Goal: Task Accomplishment & Management: Use online tool/utility

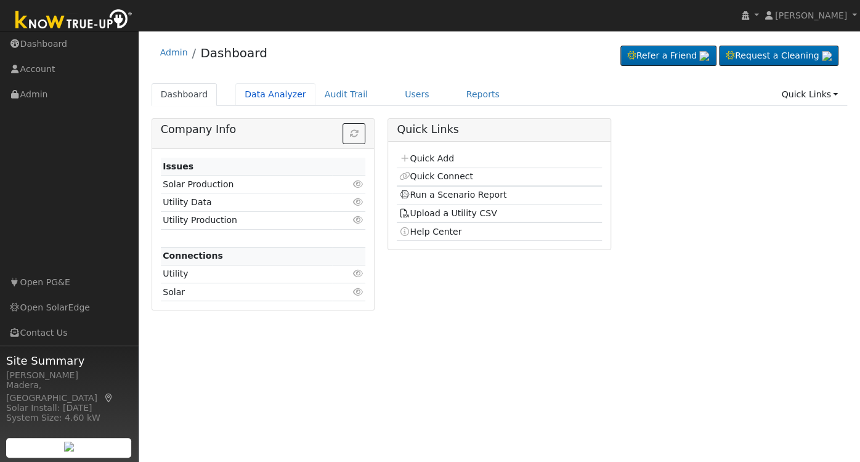
click at [276, 99] on link "Data Analyzer" at bounding box center [275, 94] width 80 height 23
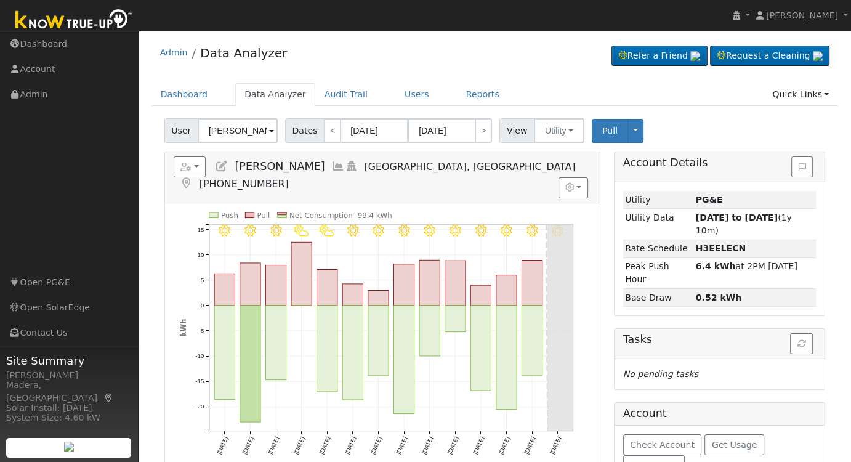
click at [331, 166] on icon at bounding box center [338, 166] width 14 height 11
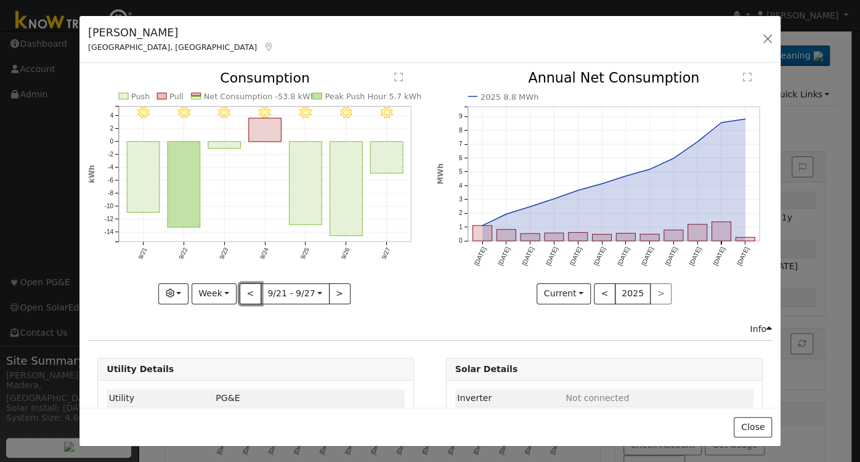
click at [241, 291] on button "<" at bounding box center [251, 293] width 22 height 21
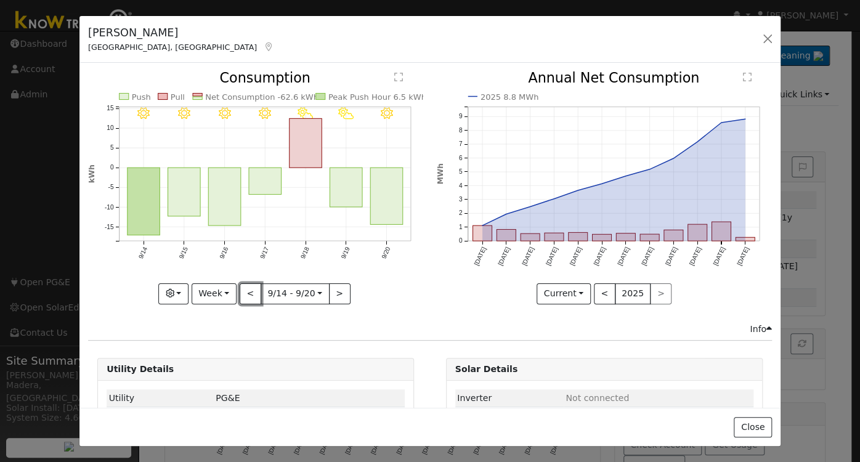
click at [244, 294] on button "<" at bounding box center [251, 293] width 22 height 21
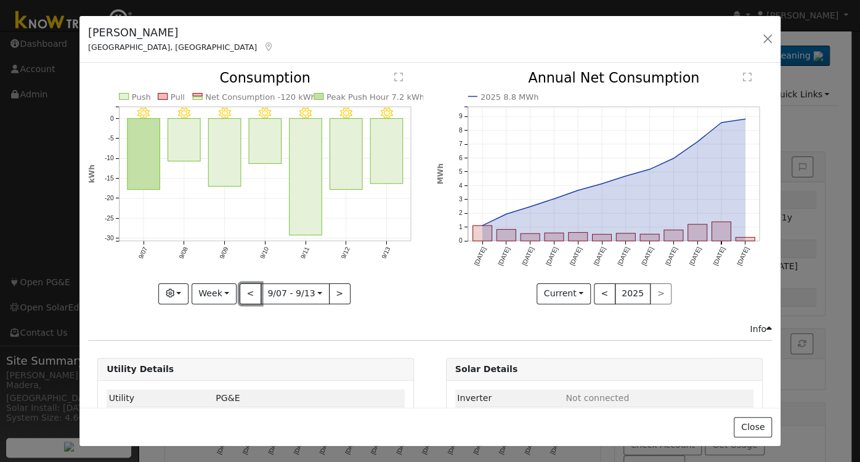
click at [246, 291] on button "<" at bounding box center [251, 293] width 22 height 21
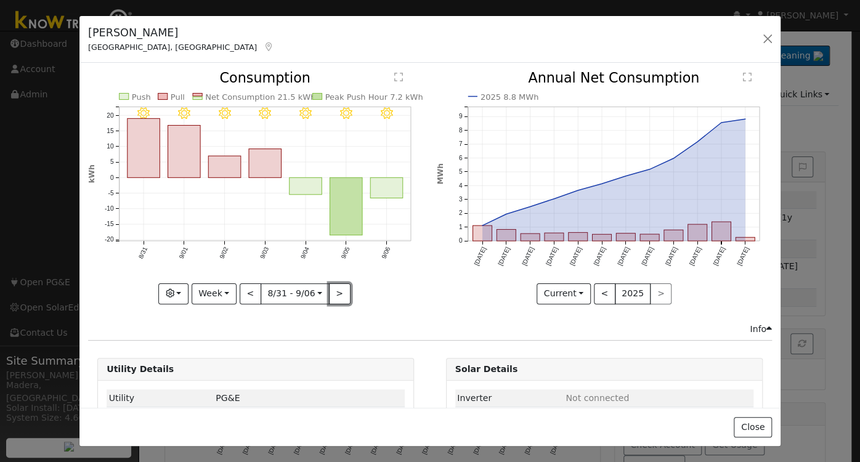
click at [333, 294] on button ">" at bounding box center [340, 293] width 22 height 21
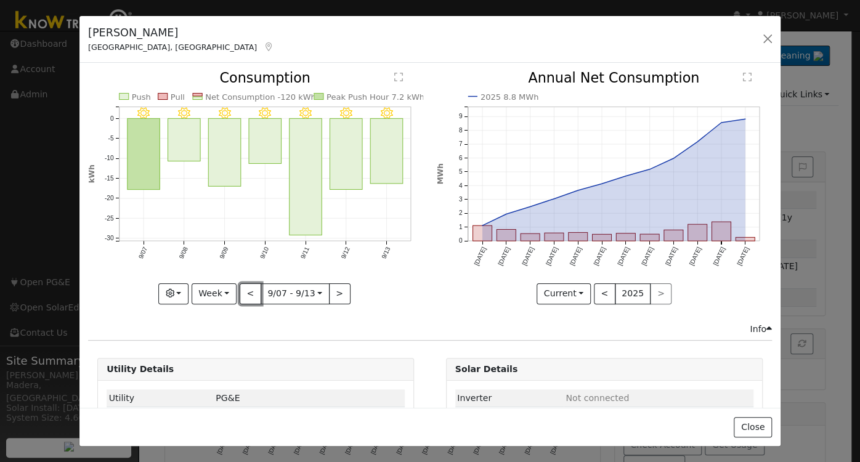
click at [250, 289] on button "<" at bounding box center [251, 293] width 22 height 21
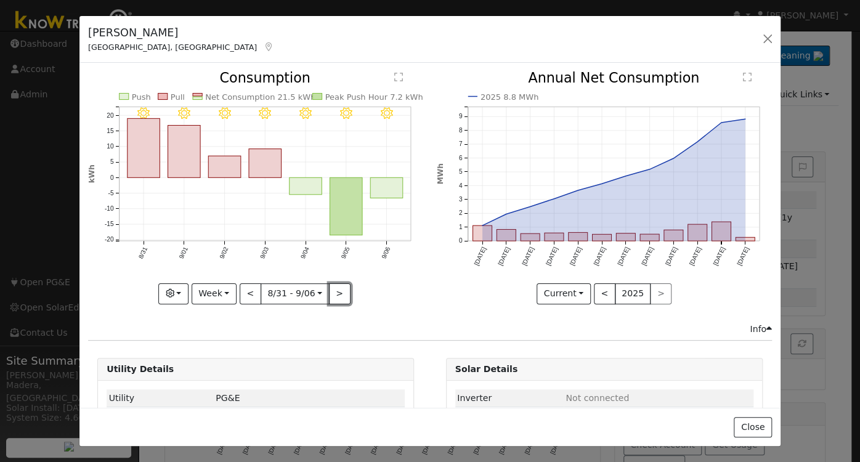
click at [336, 293] on button ">" at bounding box center [340, 293] width 22 height 21
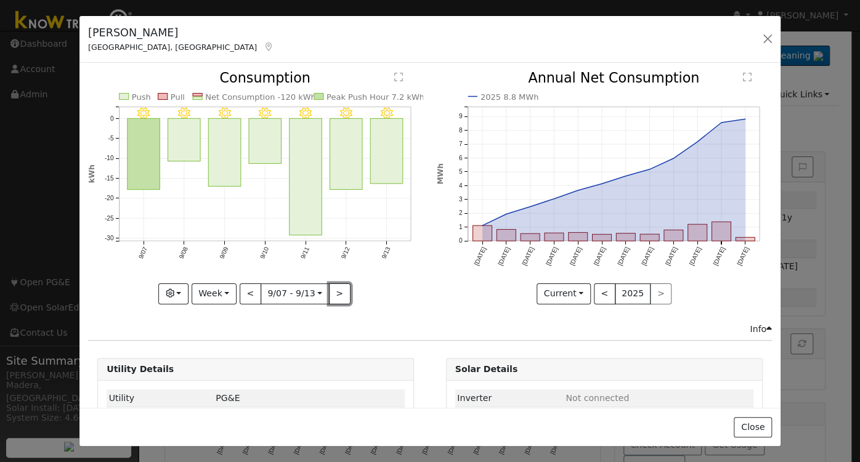
click at [331, 291] on button ">" at bounding box center [340, 293] width 22 height 21
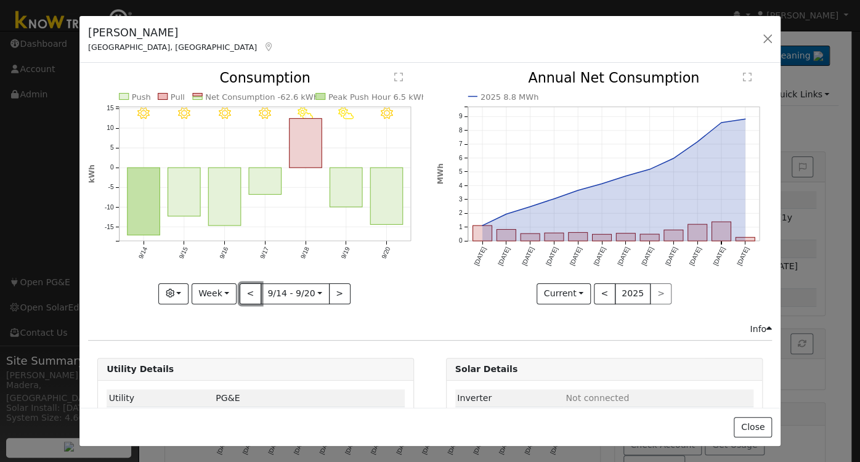
click at [245, 291] on button "<" at bounding box center [251, 293] width 22 height 21
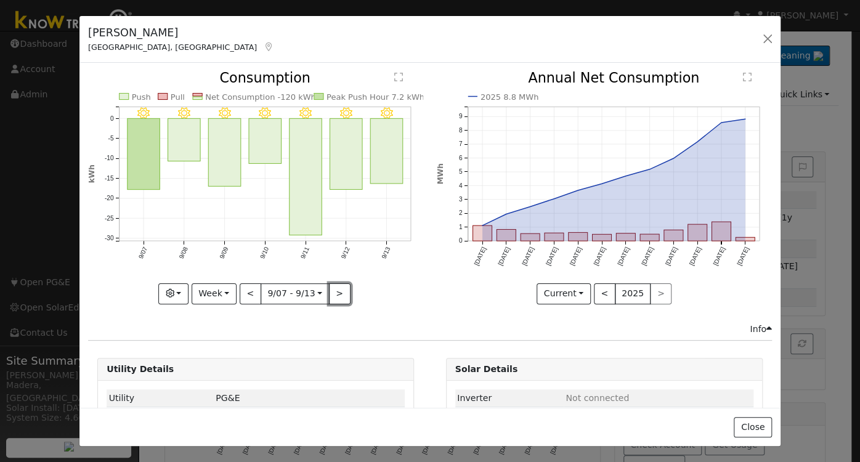
click at [331, 292] on button ">" at bounding box center [340, 293] width 22 height 21
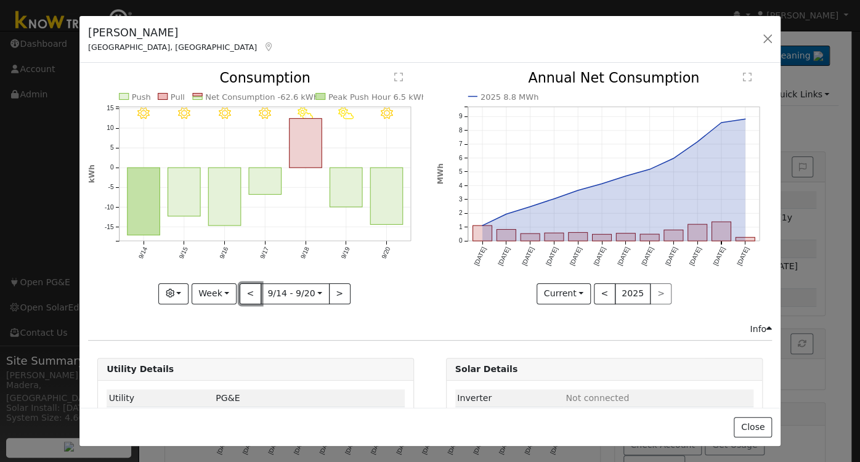
click at [243, 293] on button "<" at bounding box center [251, 293] width 22 height 21
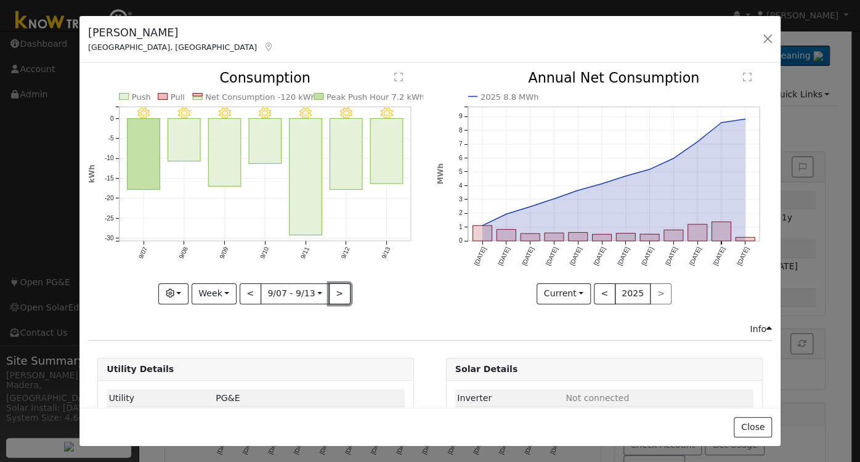
click at [329, 292] on button ">" at bounding box center [340, 293] width 22 height 21
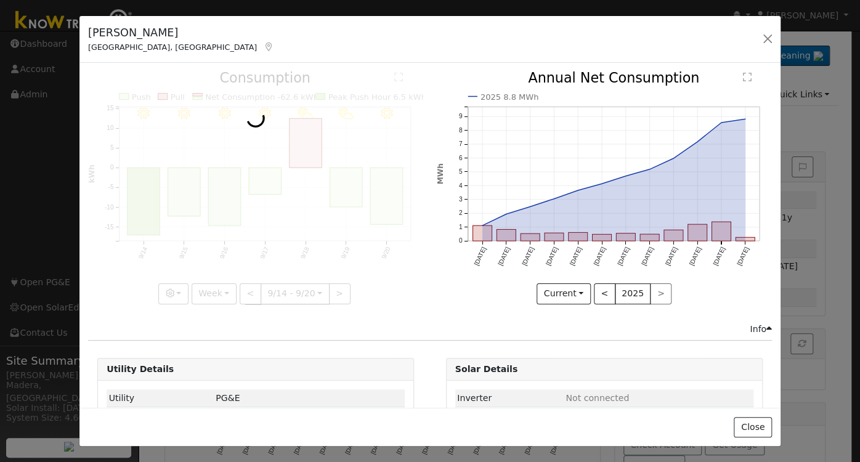
click at [328, 292] on div at bounding box center [255, 187] width 335 height 232
click at [328, 291] on div at bounding box center [255, 187] width 335 height 232
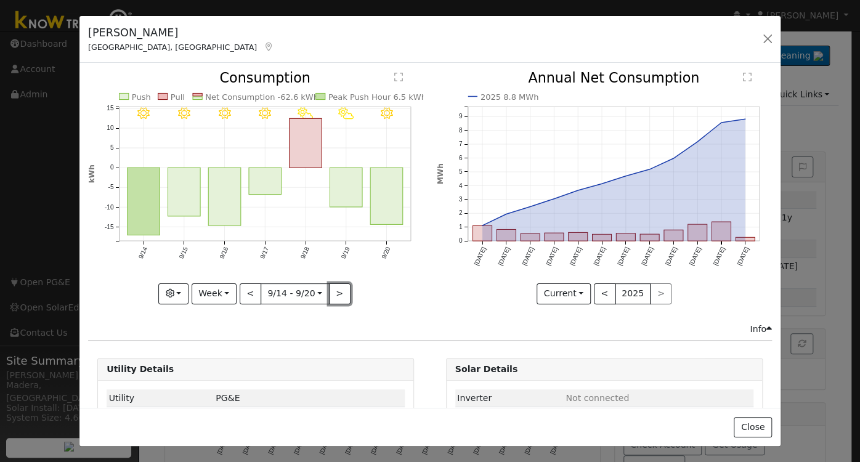
click at [329, 291] on button ">" at bounding box center [340, 293] width 22 height 21
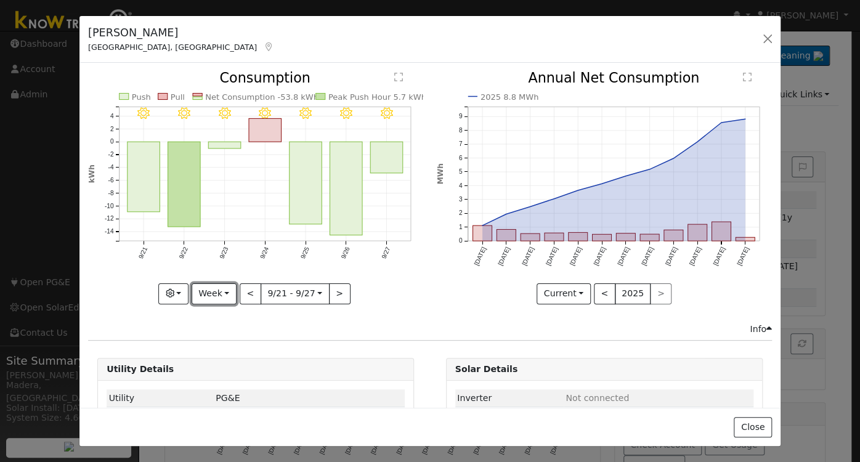
click at [202, 293] on button "Week" at bounding box center [214, 293] width 45 height 21
click at [215, 313] on link "Day" at bounding box center [235, 318] width 86 height 17
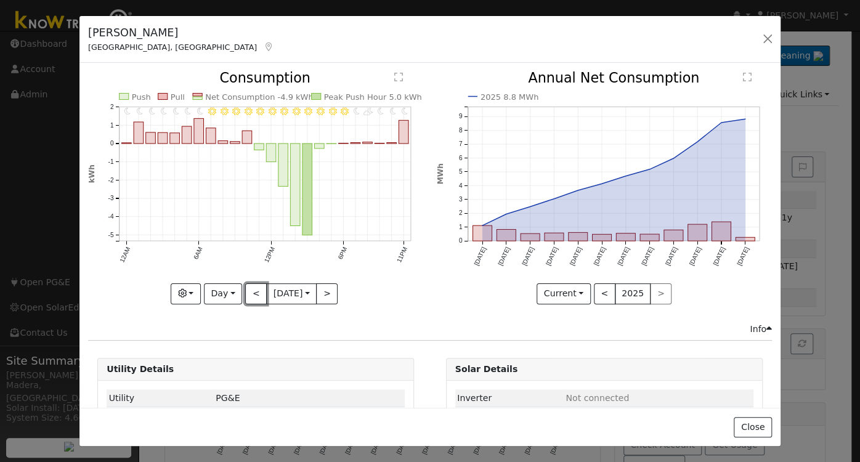
click at [249, 296] on button "<" at bounding box center [256, 293] width 22 height 21
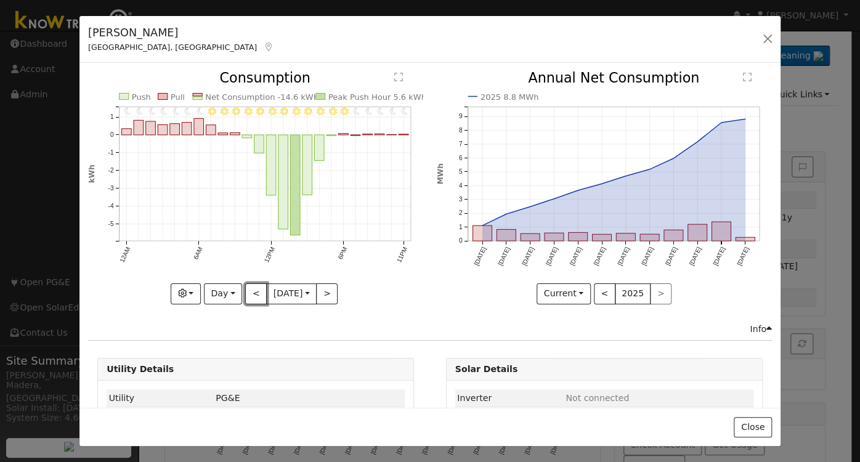
click at [253, 291] on button "<" at bounding box center [256, 293] width 22 height 21
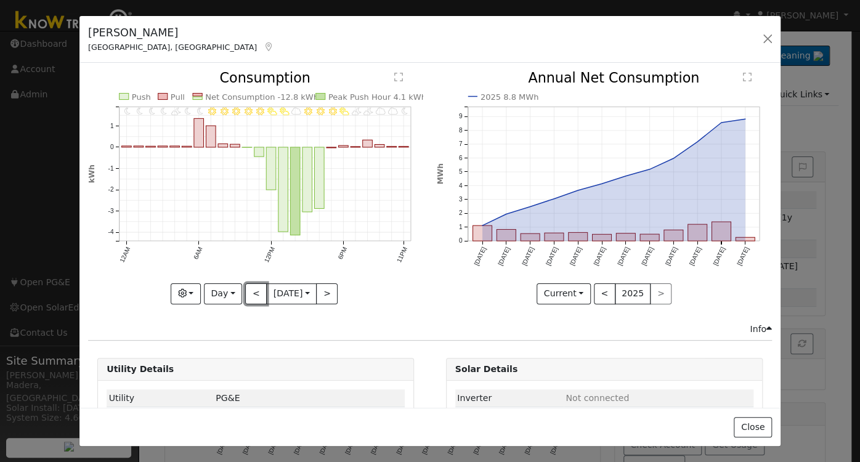
click at [257, 296] on button "<" at bounding box center [256, 293] width 22 height 21
type input "[DATE]"
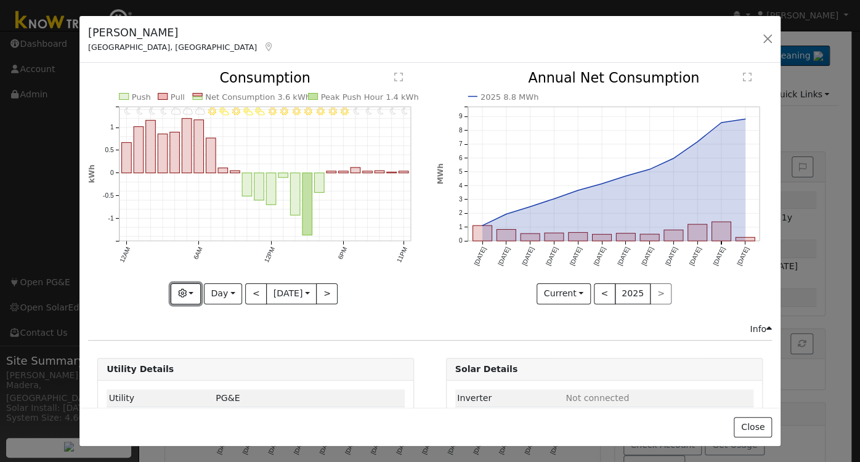
click at [188, 286] on button "button" at bounding box center [186, 293] width 30 height 21
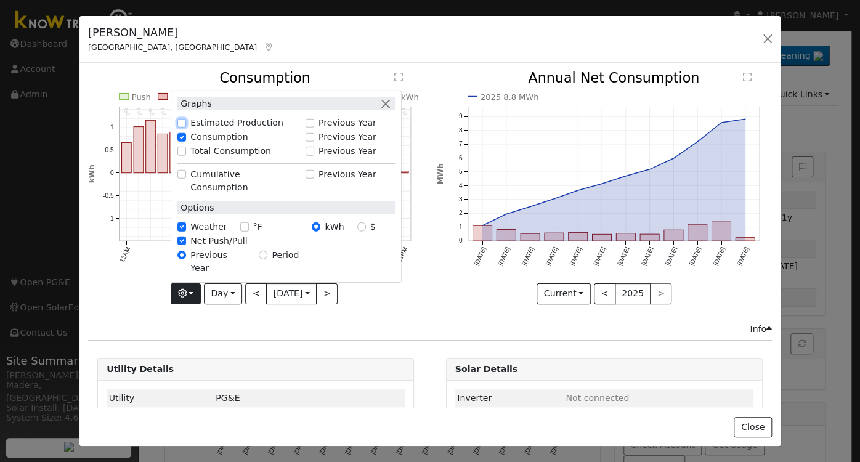
click at [179, 127] on input "Estimated Production" at bounding box center [181, 123] width 9 height 9
checkbox input "true"
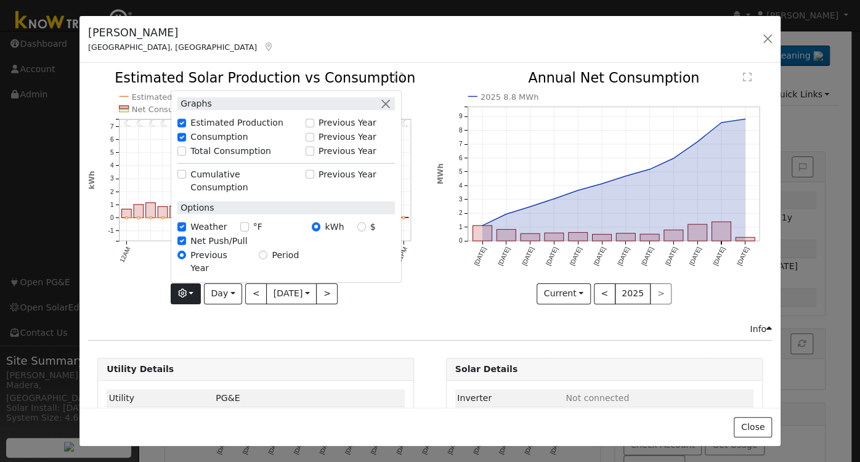
click at [381, 291] on icon "11PM - MostlyClear 10PM - MostlyClear 9PM - MostlyClear 8PM - MostlyClear 7PM -…" at bounding box center [255, 186] width 335 height 231
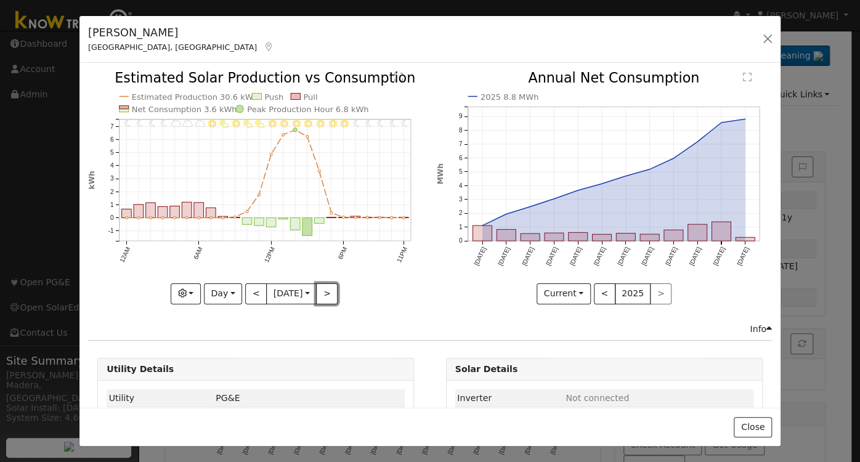
click at [326, 293] on button ">" at bounding box center [327, 293] width 22 height 21
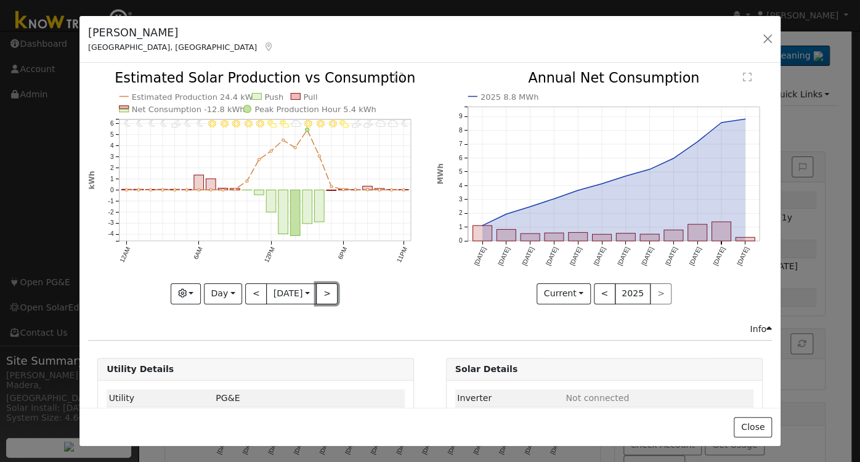
click at [326, 286] on button ">" at bounding box center [327, 293] width 22 height 21
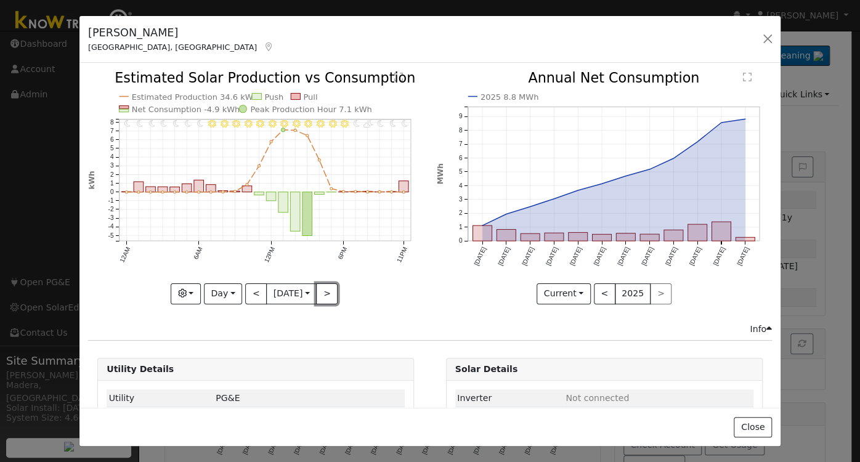
click at [326, 286] on button ">" at bounding box center [327, 293] width 22 height 21
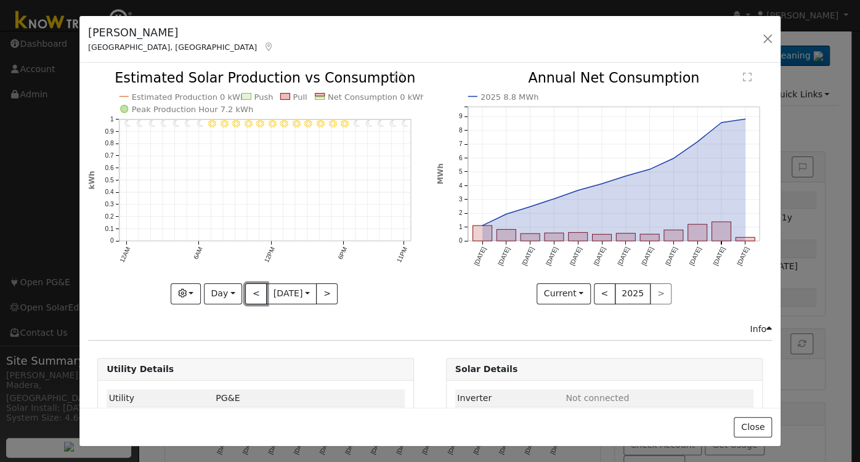
click at [248, 294] on button "<" at bounding box center [256, 293] width 22 height 21
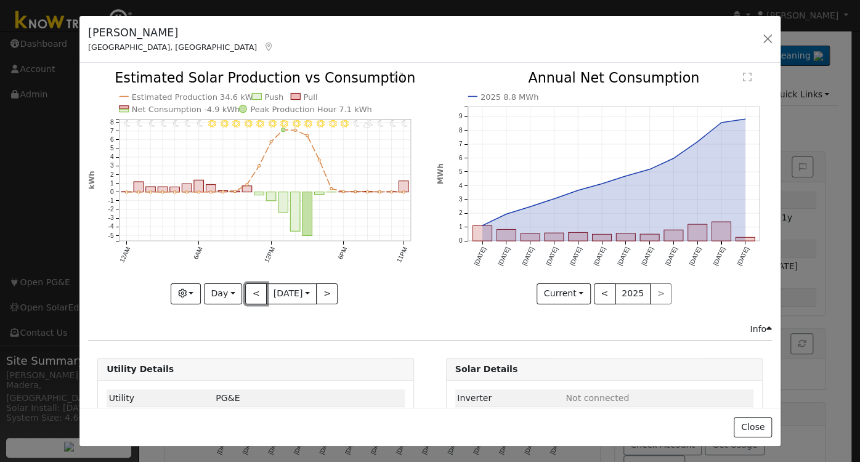
click at [248, 289] on button "<" at bounding box center [256, 293] width 22 height 21
click at [251, 290] on button "<" at bounding box center [256, 293] width 22 height 21
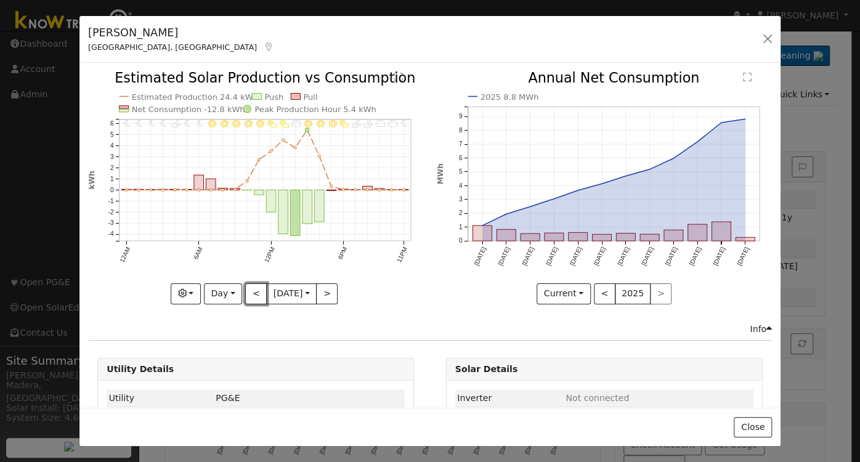
click at [253, 283] on button "<" at bounding box center [256, 293] width 22 height 21
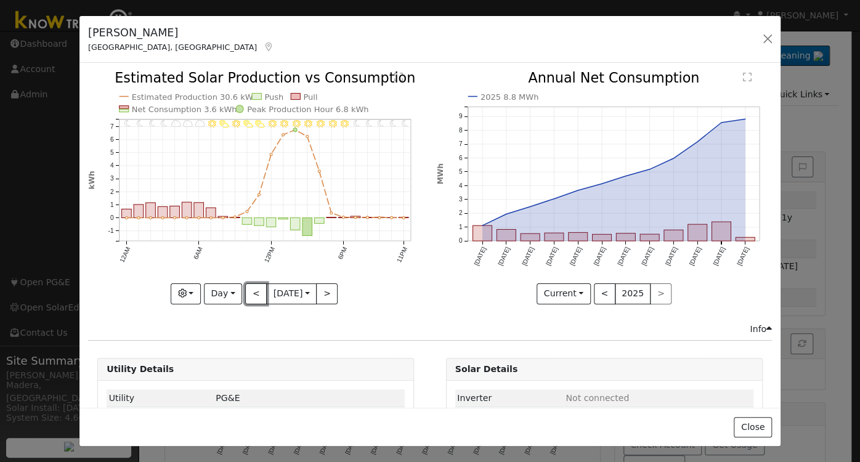
click at [246, 283] on button "<" at bounding box center [256, 293] width 22 height 21
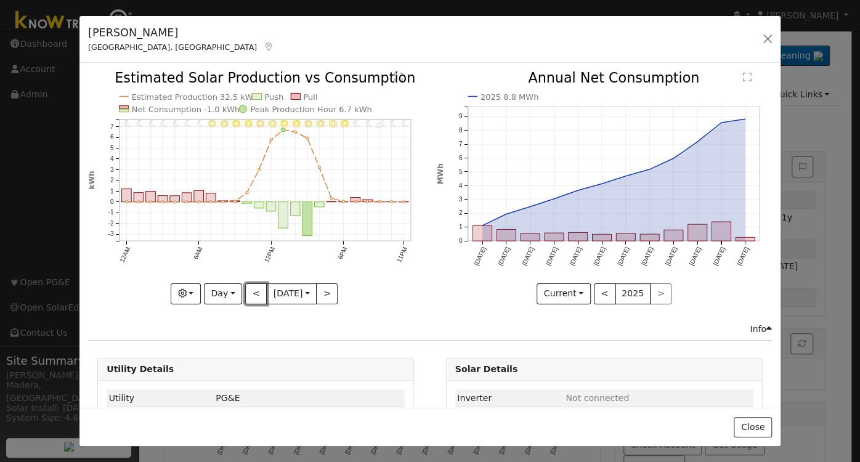
click at [248, 289] on button "<" at bounding box center [256, 293] width 22 height 21
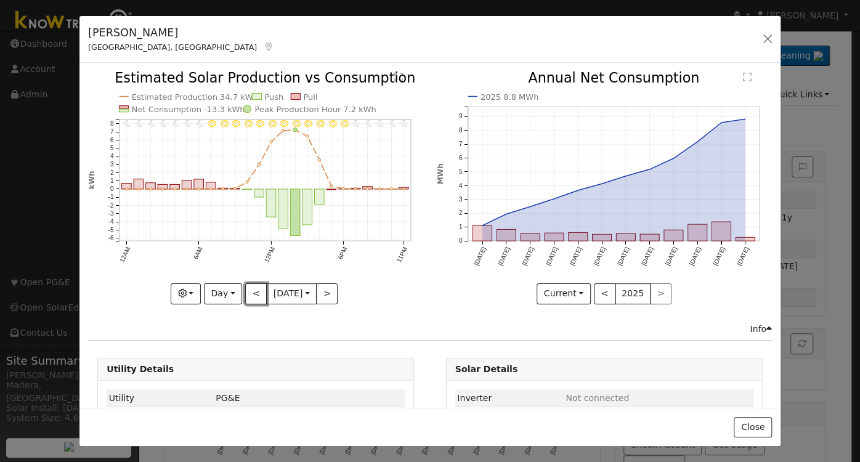
click at [248, 296] on button "<" at bounding box center [256, 293] width 22 height 21
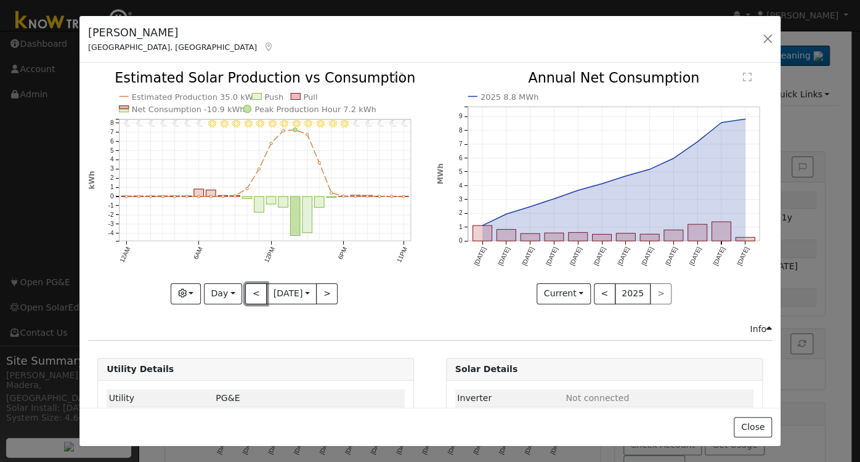
click at [248, 296] on button "<" at bounding box center [256, 293] width 22 height 21
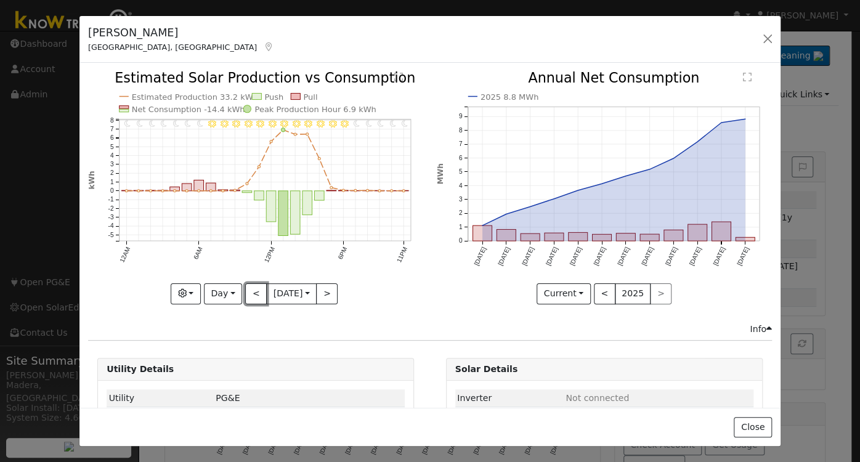
click at [252, 285] on button "<" at bounding box center [256, 293] width 22 height 21
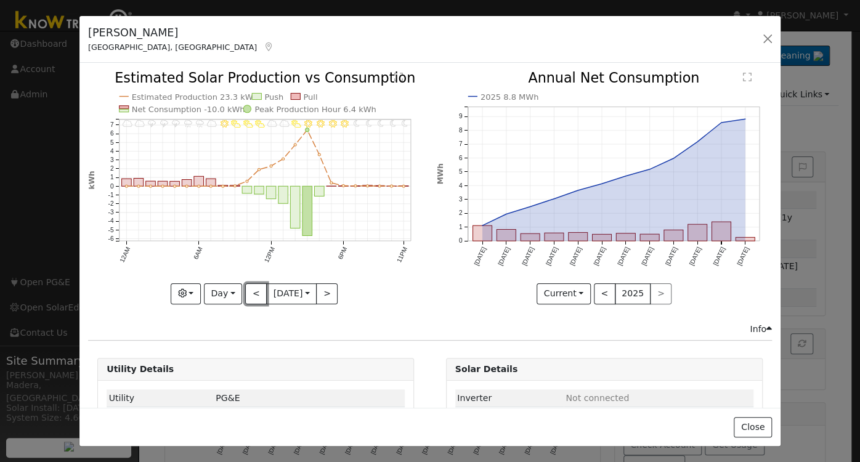
click at [253, 285] on button "<" at bounding box center [256, 293] width 22 height 21
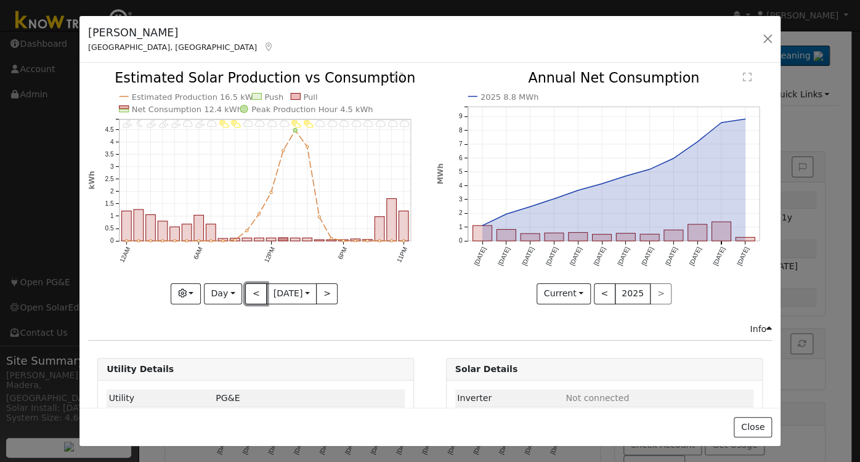
click at [253, 285] on button "<" at bounding box center [256, 293] width 22 height 21
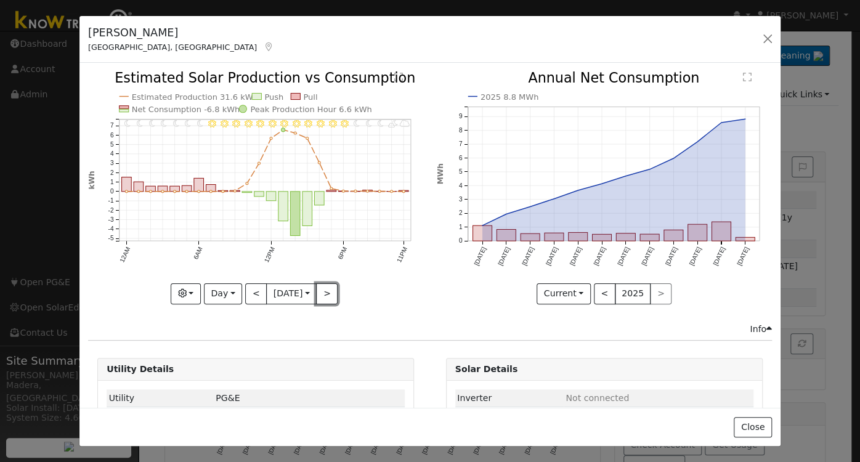
click at [330, 297] on button ">" at bounding box center [327, 293] width 22 height 21
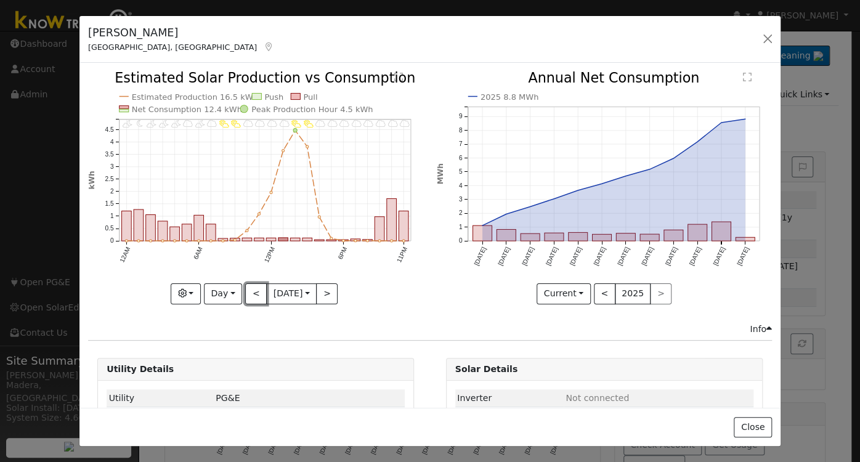
click at [245, 296] on button "<" at bounding box center [256, 293] width 22 height 21
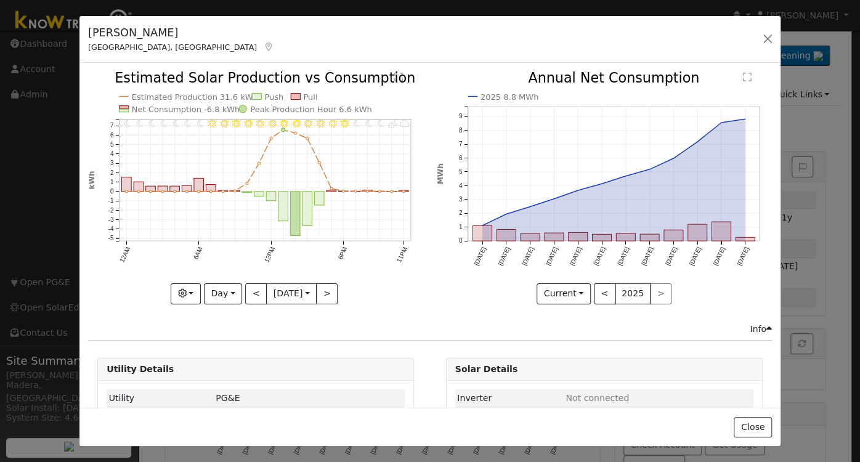
click at [305, 246] on icon "11PM - MostlyCloudy 10PM - PartlyCloudy 9PM - MostlyClear 8PM - MostlyClear 7PM…" at bounding box center [255, 186] width 335 height 231
click at [323, 292] on button ">" at bounding box center [327, 293] width 22 height 21
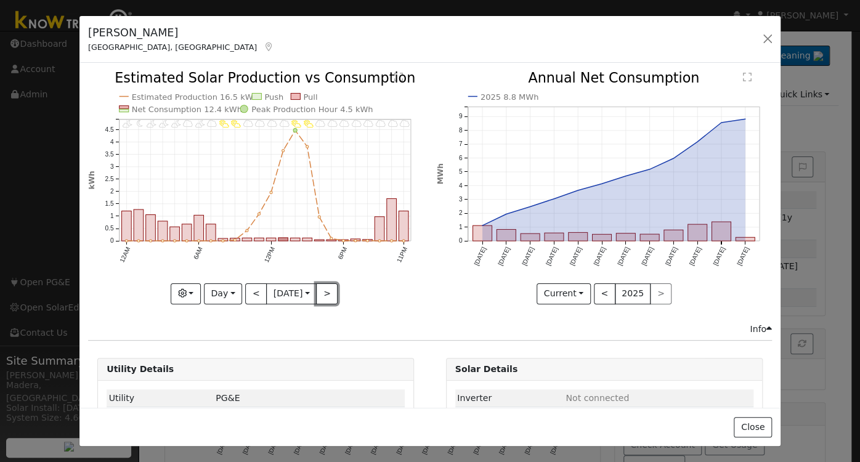
click at [322, 292] on button ">" at bounding box center [327, 293] width 22 height 21
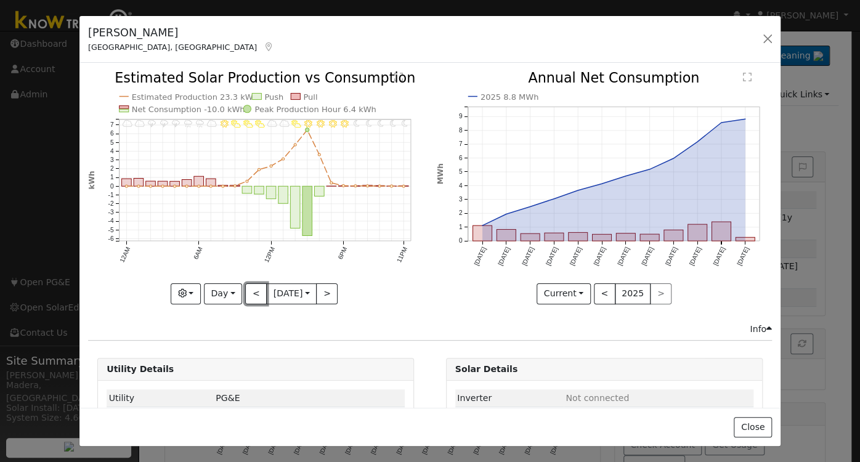
click at [256, 290] on button "<" at bounding box center [256, 293] width 22 height 21
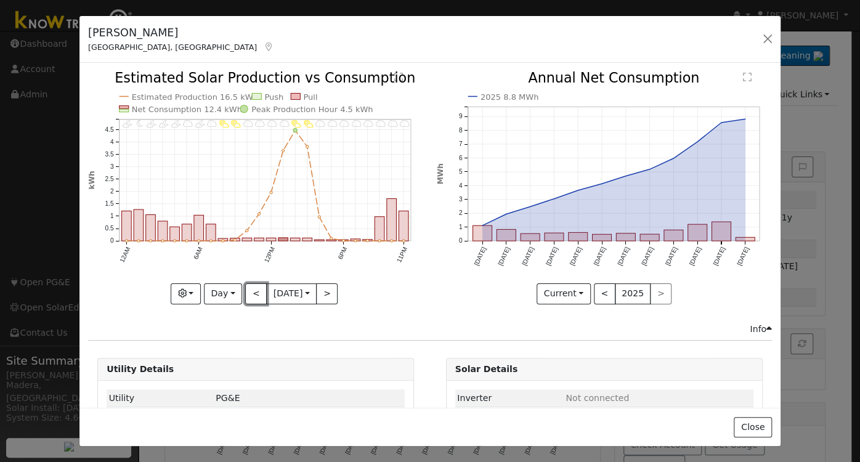
click at [255, 292] on button "<" at bounding box center [256, 293] width 22 height 21
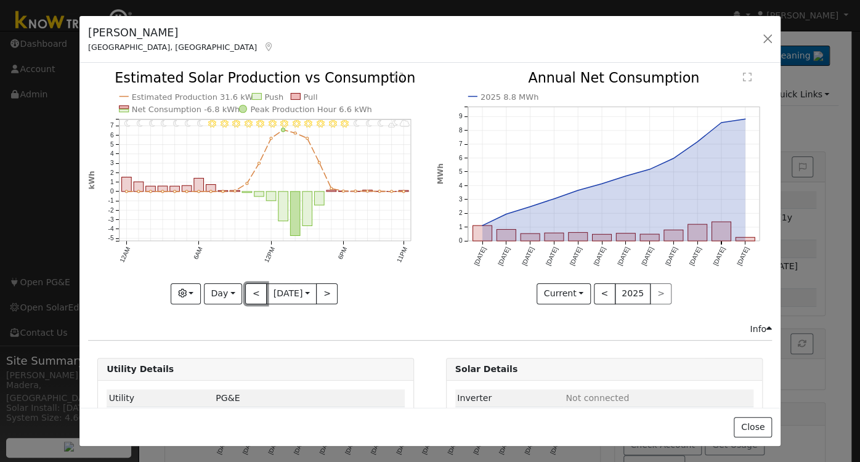
click at [255, 292] on button "<" at bounding box center [256, 293] width 22 height 21
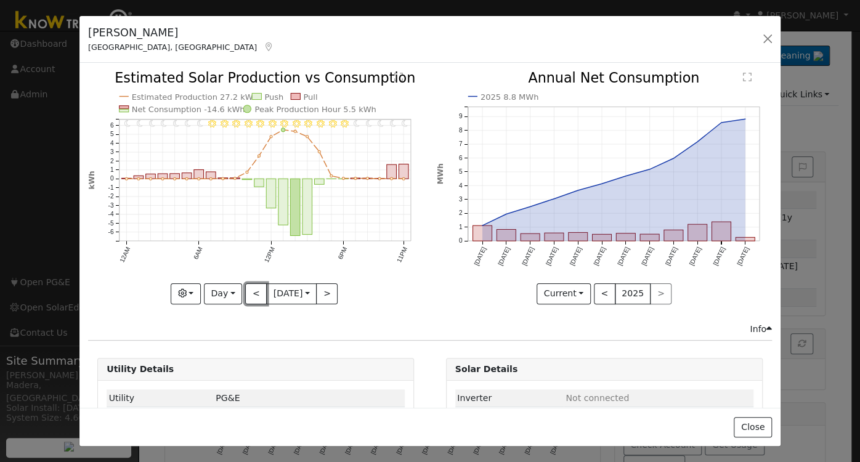
click at [254, 293] on button "<" at bounding box center [256, 293] width 22 height 21
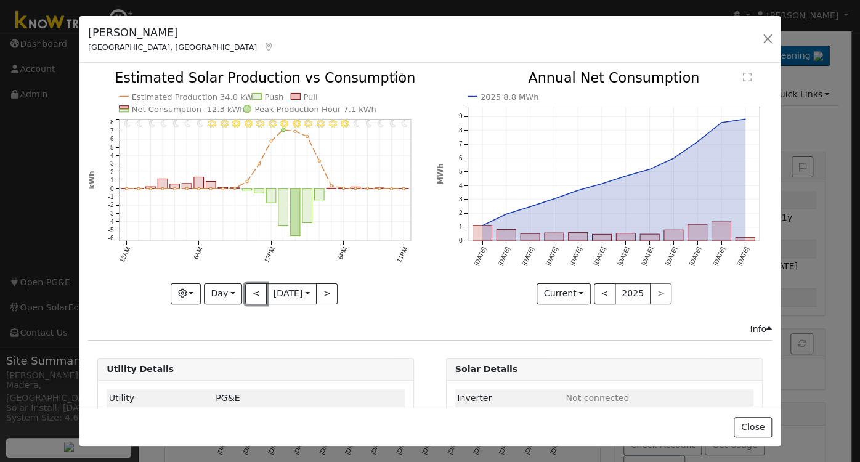
click at [248, 289] on button "<" at bounding box center [256, 293] width 22 height 21
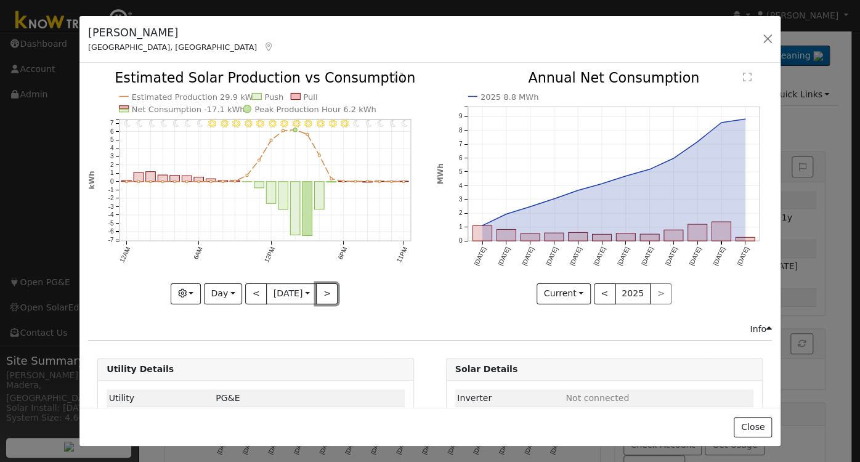
click at [328, 294] on button ">" at bounding box center [327, 293] width 22 height 21
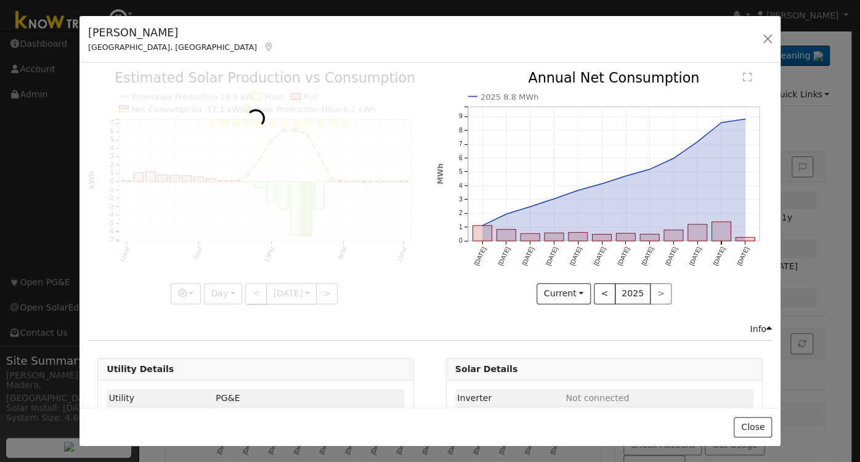
click at [328, 293] on div at bounding box center [255, 187] width 335 height 232
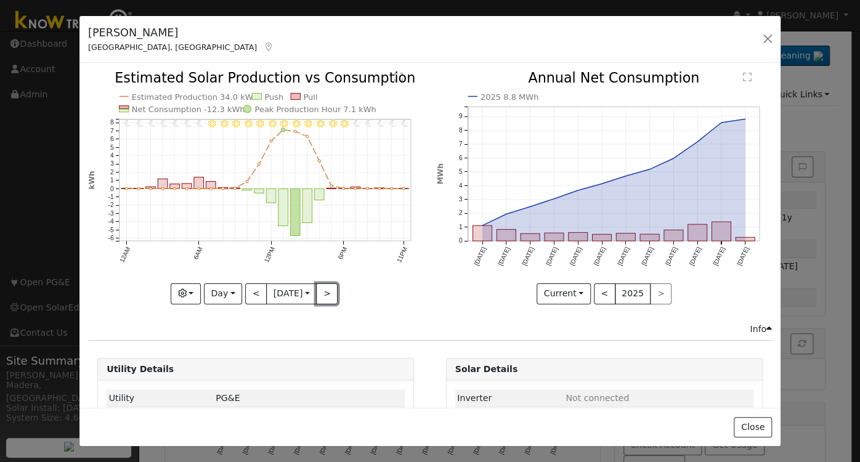
click at [327, 289] on button ">" at bounding box center [327, 293] width 22 height 21
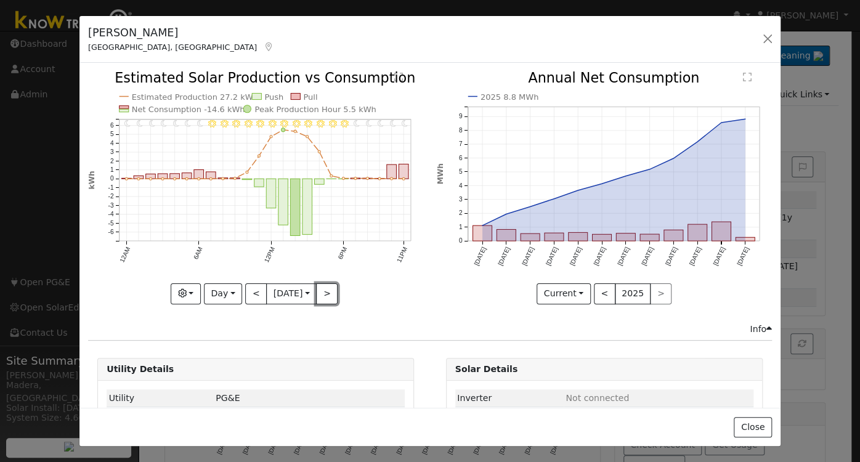
click at [326, 293] on button ">" at bounding box center [327, 293] width 22 height 21
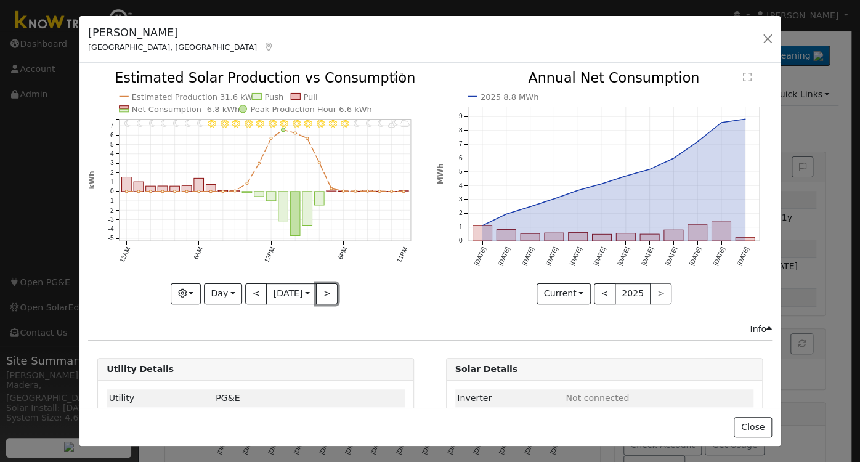
click at [327, 293] on button ">" at bounding box center [327, 293] width 22 height 21
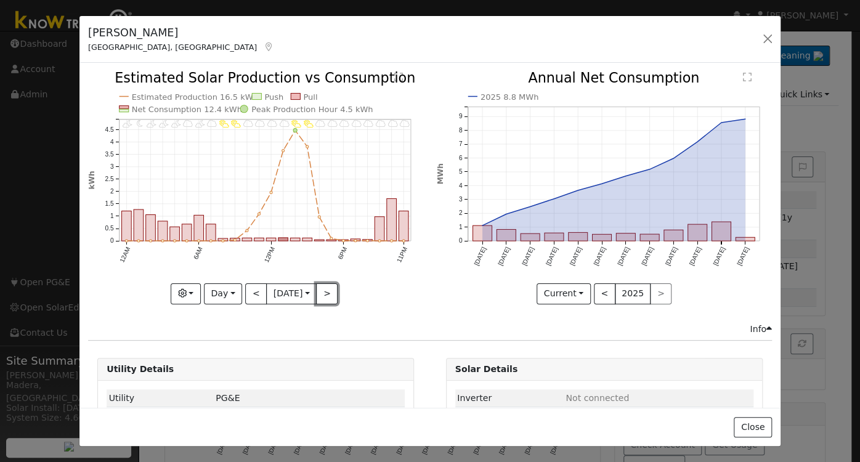
click at [328, 291] on button ">" at bounding box center [327, 293] width 22 height 21
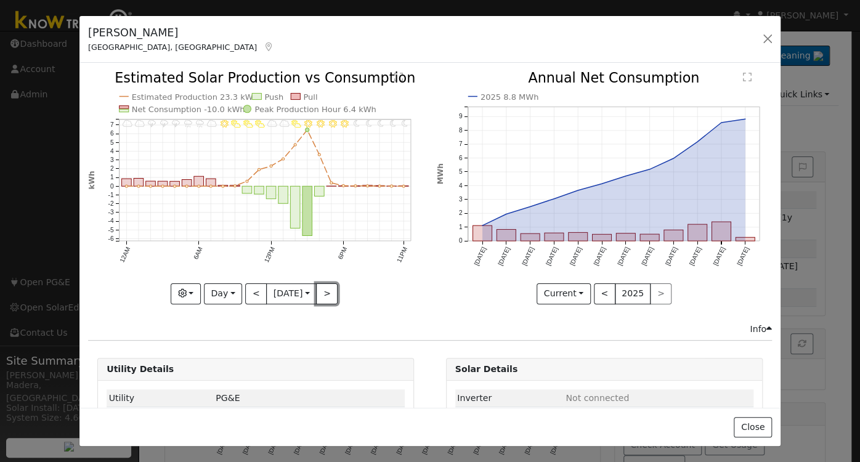
click at [328, 291] on button ">" at bounding box center [327, 293] width 22 height 21
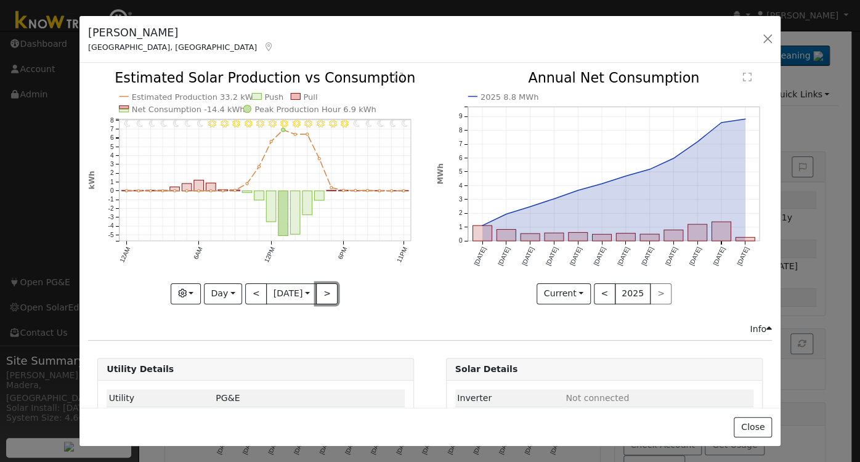
click at [328, 291] on button ">" at bounding box center [327, 293] width 22 height 21
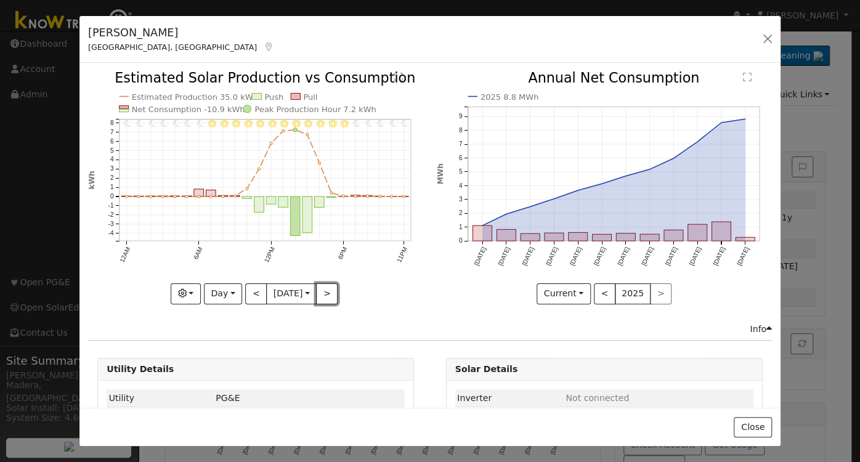
click at [324, 292] on button ">" at bounding box center [327, 293] width 22 height 21
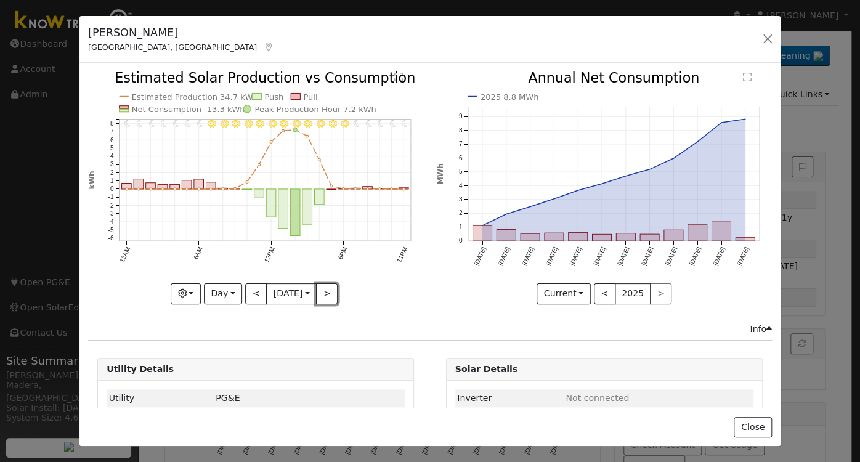
click at [324, 292] on button ">" at bounding box center [327, 293] width 22 height 21
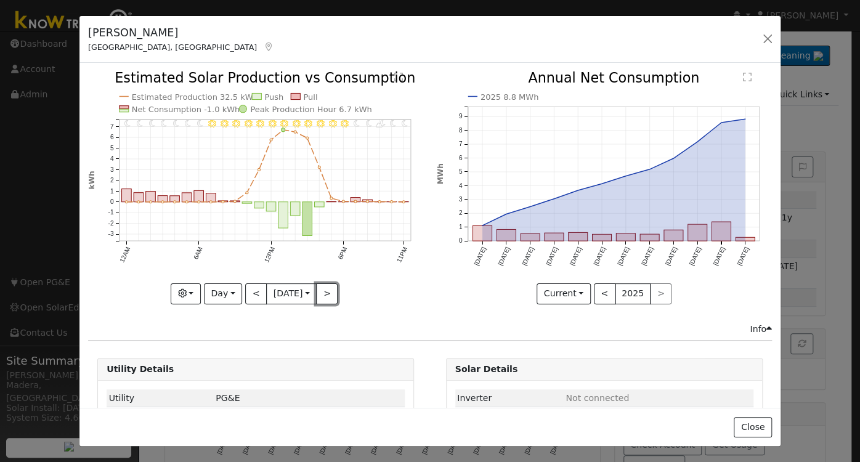
click at [325, 292] on button ">" at bounding box center [327, 293] width 22 height 21
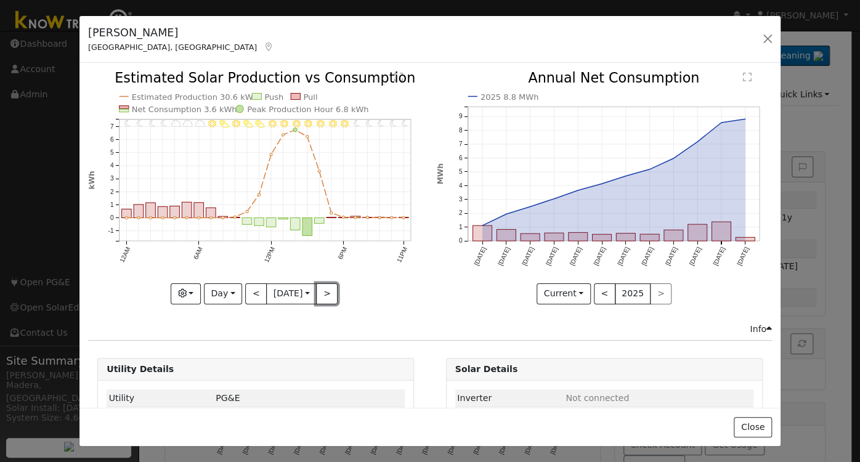
click at [330, 290] on button ">" at bounding box center [327, 293] width 22 height 21
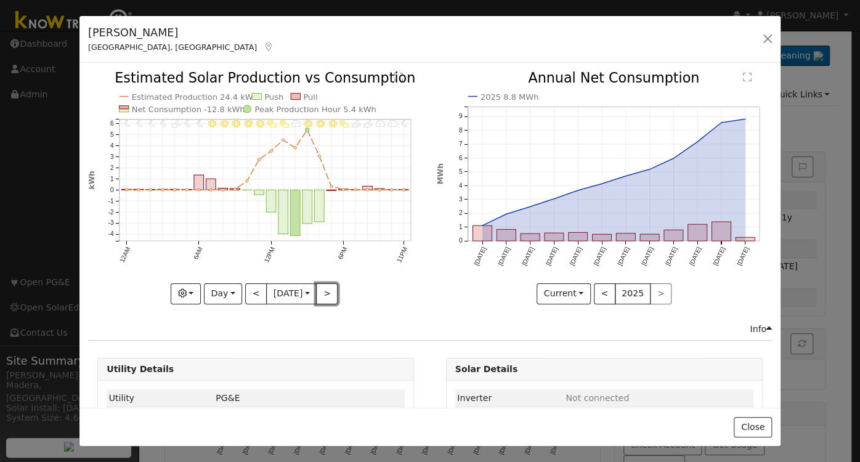
click at [327, 293] on button ">" at bounding box center [327, 293] width 22 height 21
type input "[DATE]"
click at [766, 38] on button "button" at bounding box center [767, 38] width 17 height 17
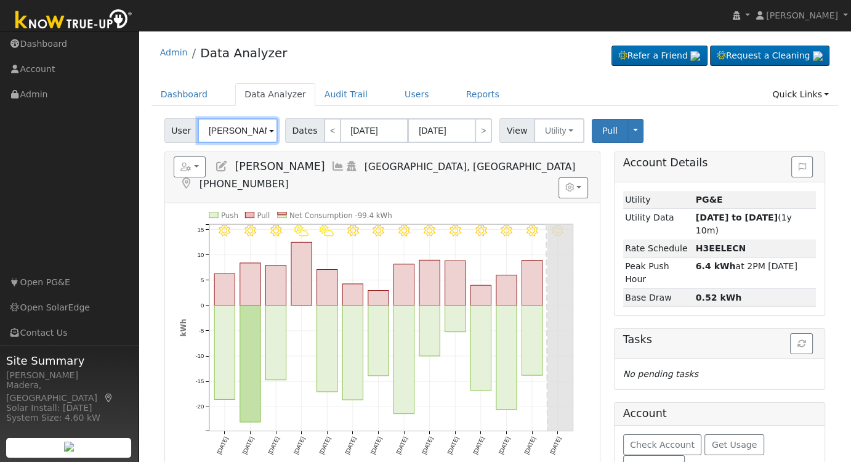
click at [228, 130] on input "[PERSON_NAME]" at bounding box center [238, 130] width 80 height 25
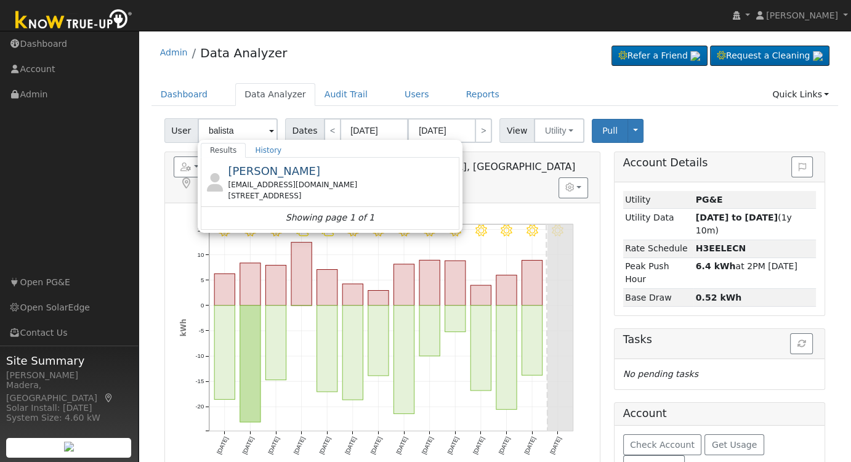
click at [300, 166] on div "[PERSON_NAME] [EMAIL_ADDRESS][DOMAIN_NAME] [STREET_ADDRESS]" at bounding box center [342, 182] width 229 height 39
type input "[PERSON_NAME]"
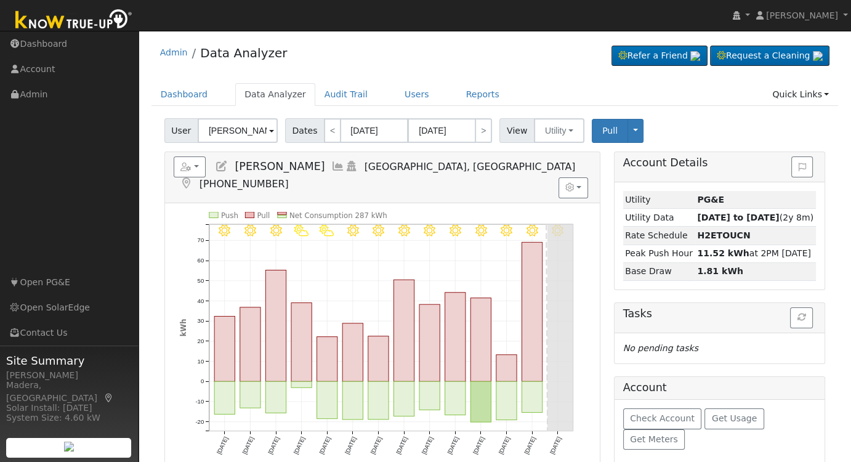
click at [331, 168] on icon at bounding box center [338, 166] width 14 height 11
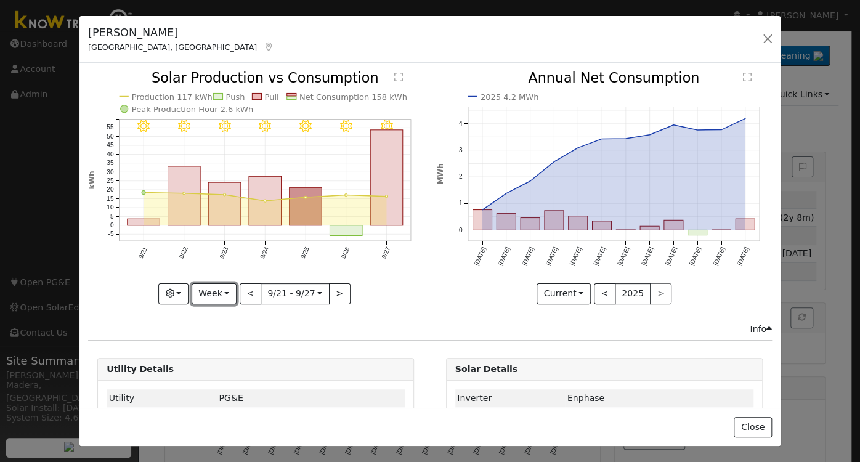
click at [217, 289] on button "Week" at bounding box center [214, 293] width 45 height 21
click at [230, 317] on link "Day" at bounding box center [235, 318] width 86 height 17
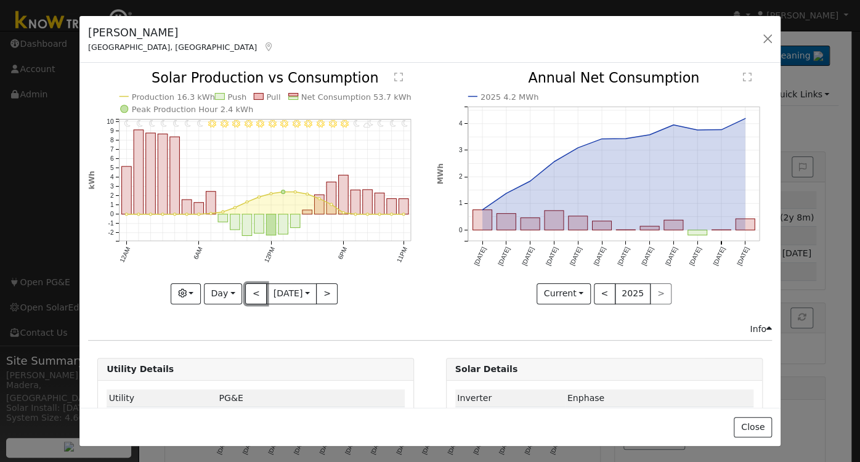
click at [251, 291] on button "<" at bounding box center [256, 293] width 22 height 21
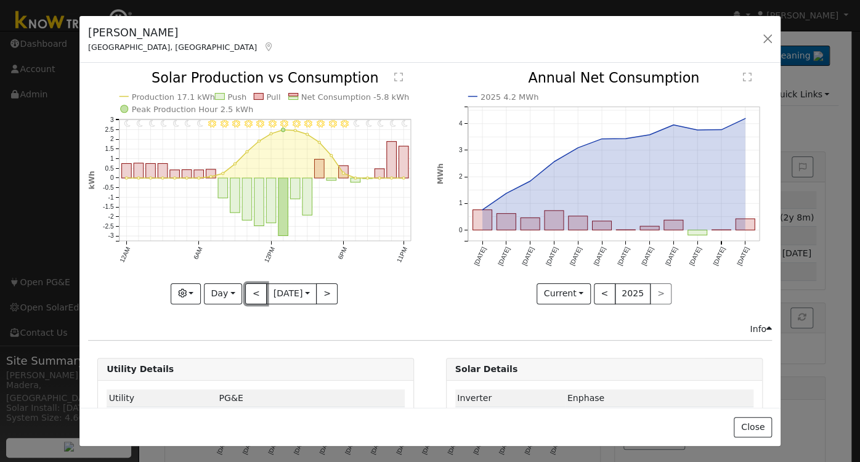
click at [253, 294] on button "<" at bounding box center [256, 293] width 22 height 21
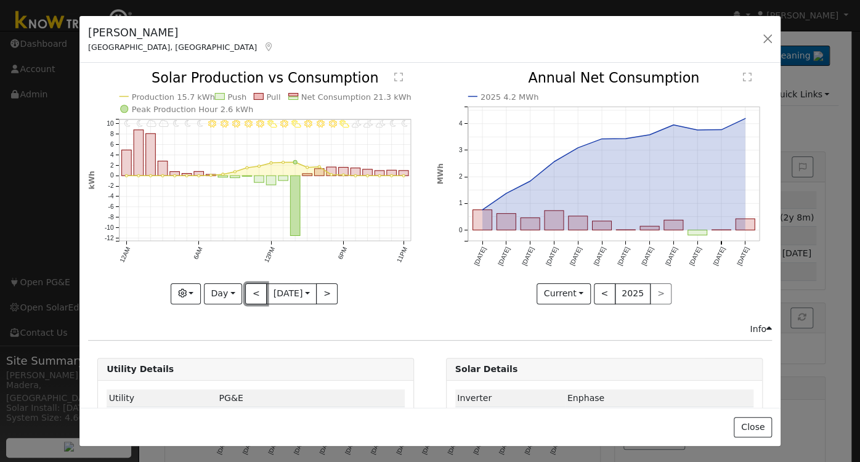
click at [253, 289] on button "<" at bounding box center [256, 293] width 22 height 21
type input "[DATE]"
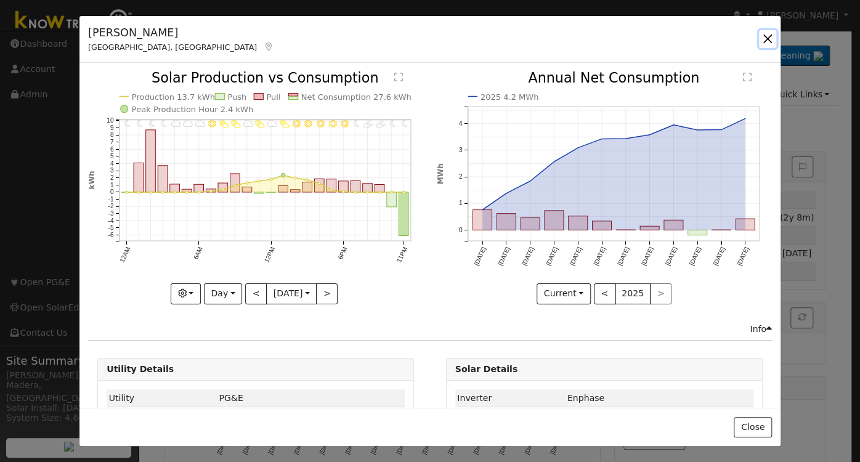
click at [766, 36] on button "button" at bounding box center [767, 38] width 17 height 17
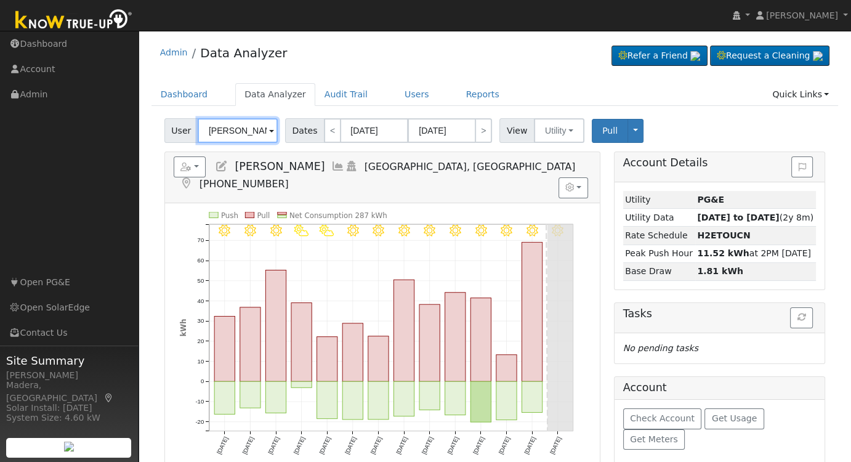
click at [222, 134] on input "[PERSON_NAME]" at bounding box center [238, 130] width 80 height 25
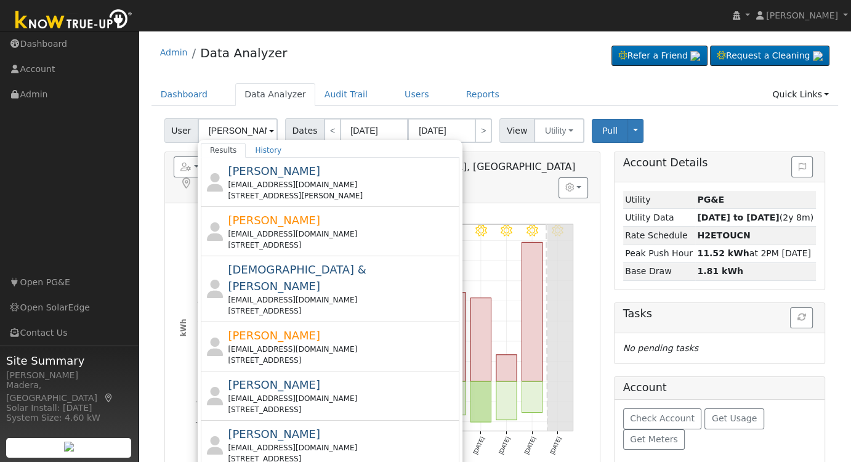
click at [338, 265] on div "[DEMOGRAPHIC_DATA] & [PERSON_NAME] [EMAIL_ADDRESS][DOMAIN_NAME] [STREET_ADDRESS]" at bounding box center [342, 288] width 229 height 55
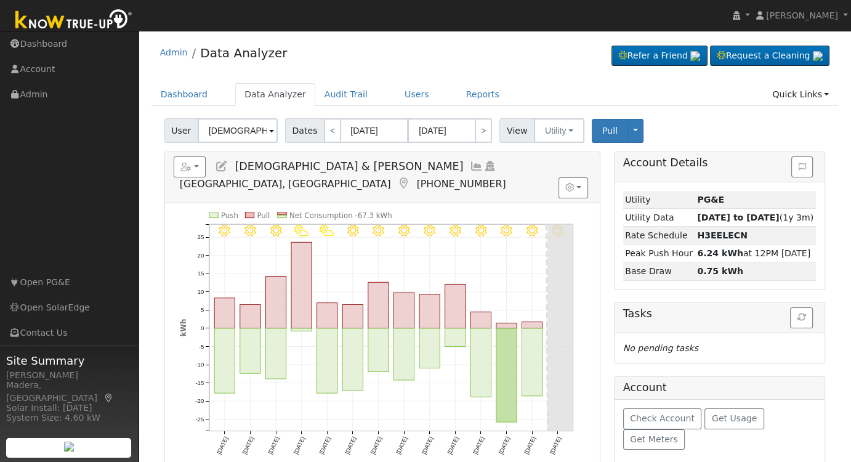
click at [470, 164] on icon at bounding box center [477, 166] width 14 height 11
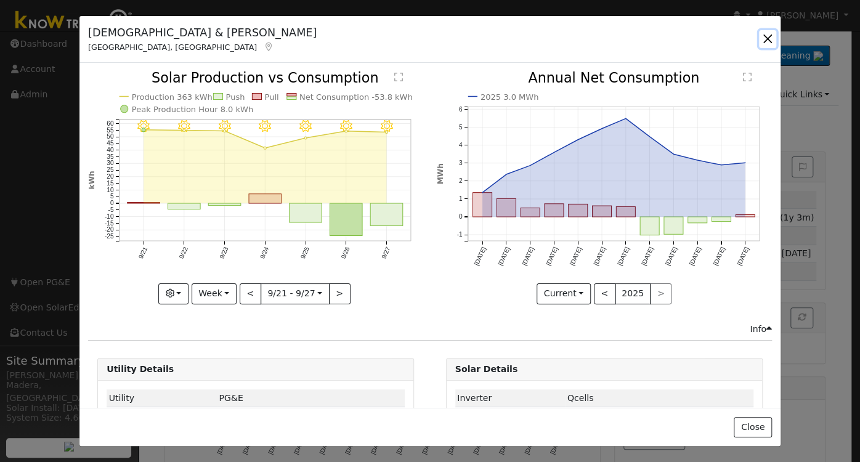
click at [767, 38] on button "button" at bounding box center [767, 38] width 17 height 17
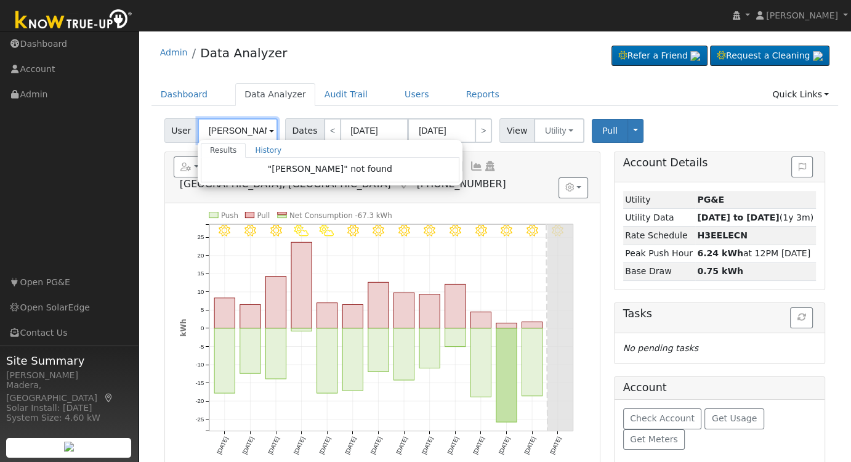
drag, startPoint x: 248, startPoint y: 126, endPoint x: 53, endPoint y: 113, distance: 195.0
click at [62, 122] on div "installed [PERSON_NAME] [PERSON_NAME] Profile My Company Help Center Terms Of S…" at bounding box center [425, 337] width 851 height 613
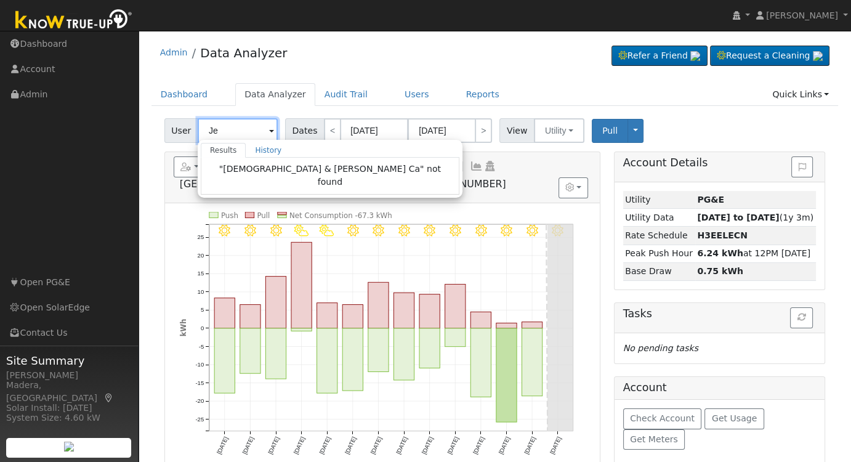
type input "J"
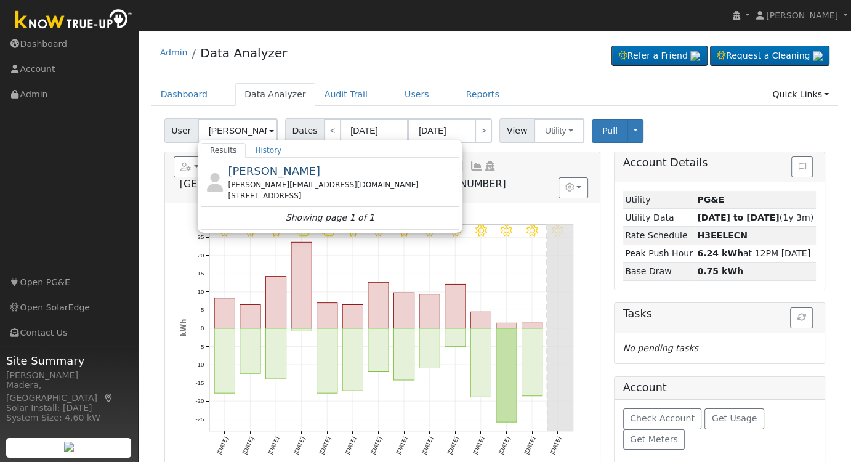
click at [292, 176] on div "[PERSON_NAME] [PERSON_NAME][EMAIL_ADDRESS][DOMAIN_NAME] [STREET_ADDRESS]" at bounding box center [342, 182] width 229 height 39
type input "[PERSON_NAME]"
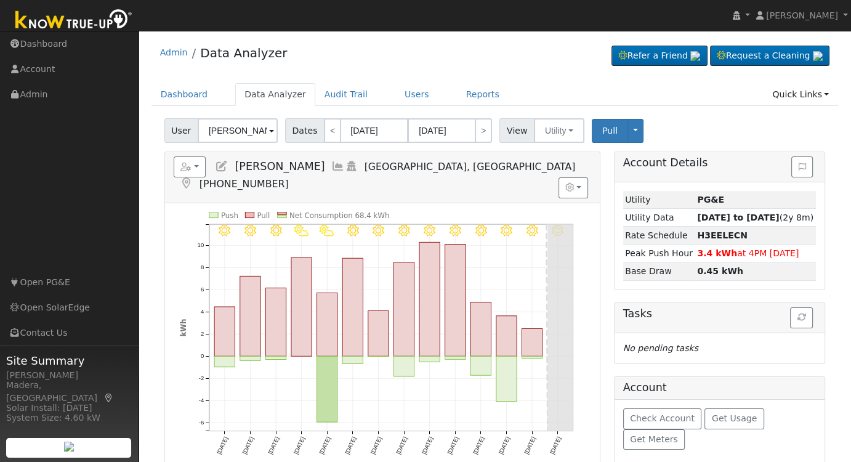
click at [331, 164] on icon at bounding box center [338, 166] width 14 height 11
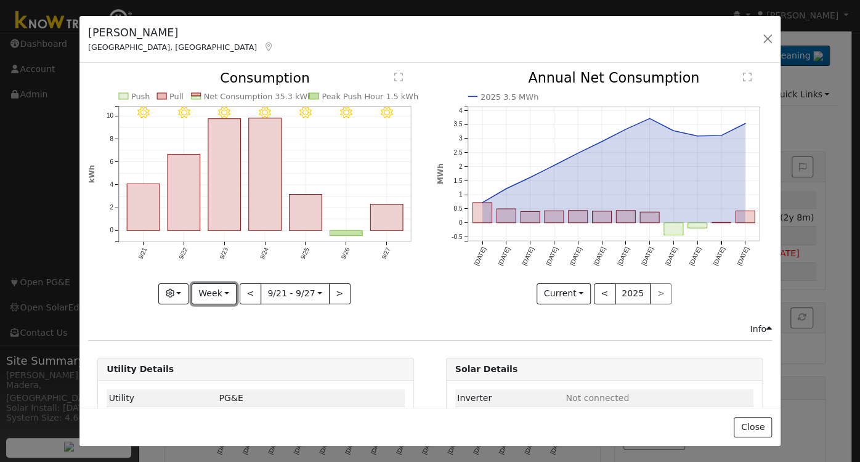
click at [200, 293] on button "Week" at bounding box center [214, 293] width 45 height 21
click at [207, 314] on link "Day" at bounding box center [235, 318] width 86 height 17
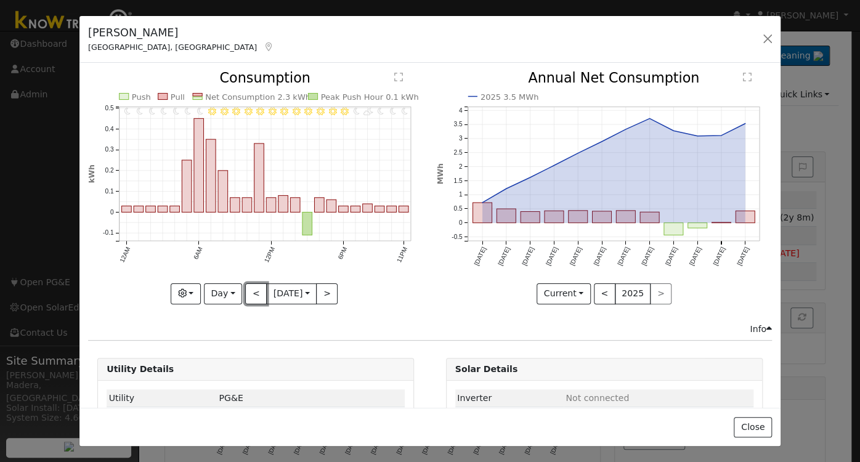
click at [253, 294] on button "<" at bounding box center [256, 293] width 22 height 21
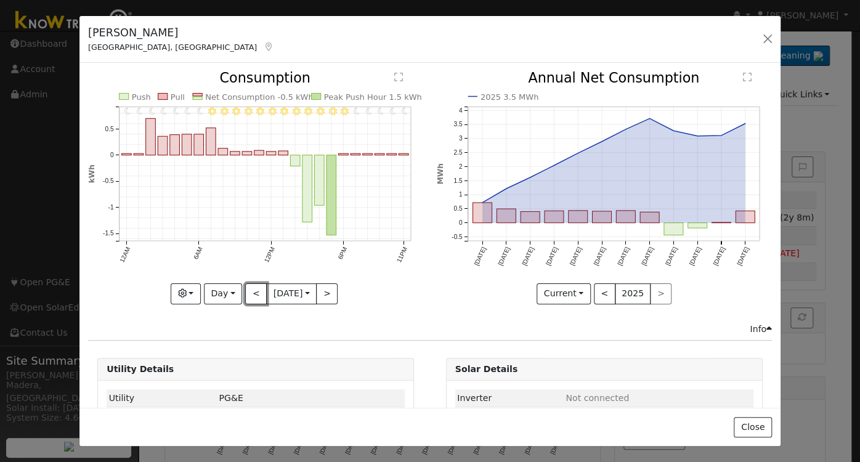
click at [256, 294] on button "<" at bounding box center [256, 293] width 22 height 21
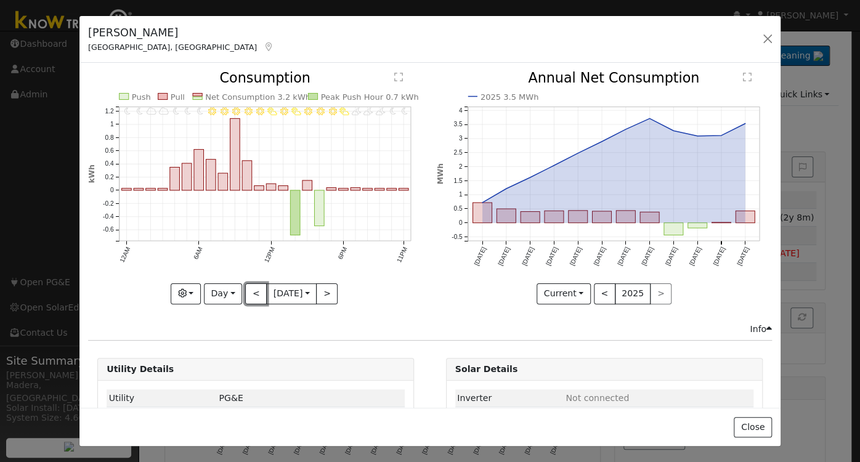
click at [256, 294] on button "<" at bounding box center [256, 293] width 22 height 21
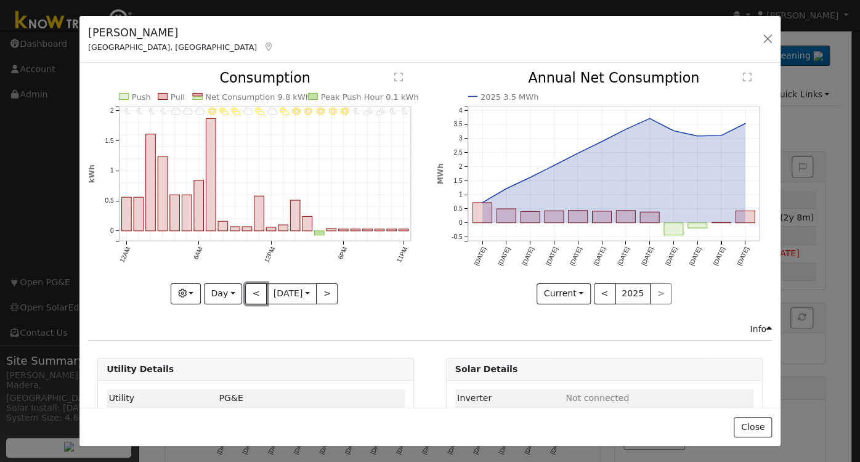
click at [246, 297] on button "<" at bounding box center [256, 293] width 22 height 21
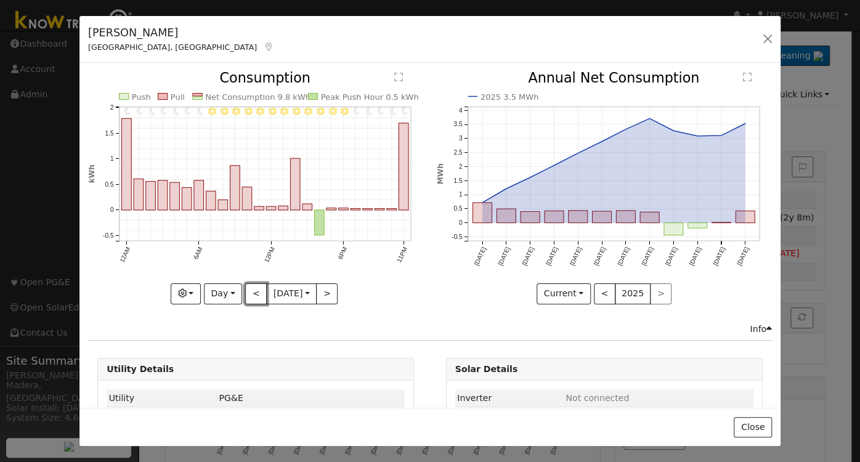
click at [247, 289] on button "<" at bounding box center [256, 293] width 22 height 21
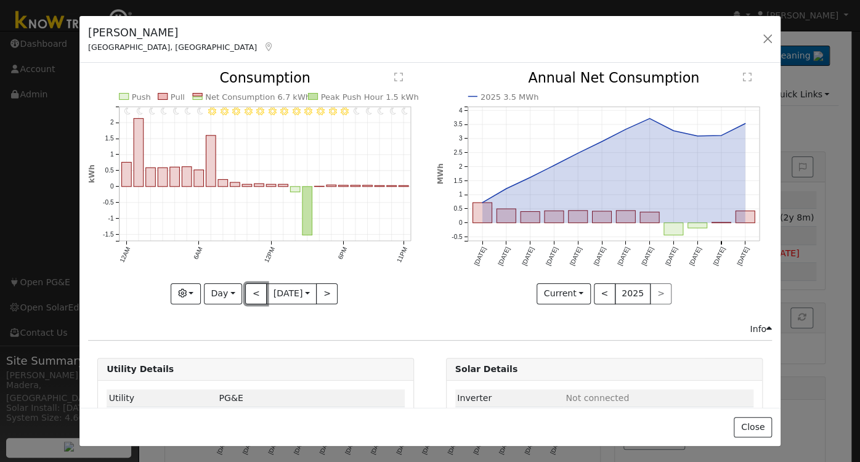
click at [247, 289] on button "<" at bounding box center [256, 293] width 22 height 21
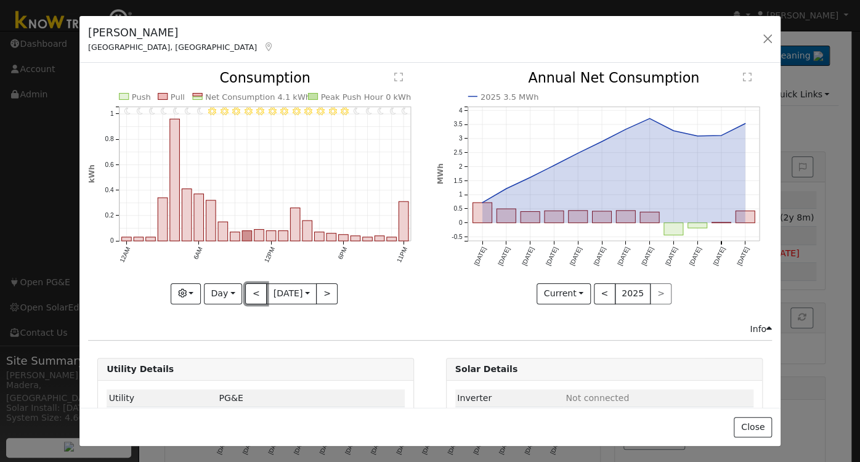
click at [247, 289] on button "<" at bounding box center [256, 293] width 22 height 21
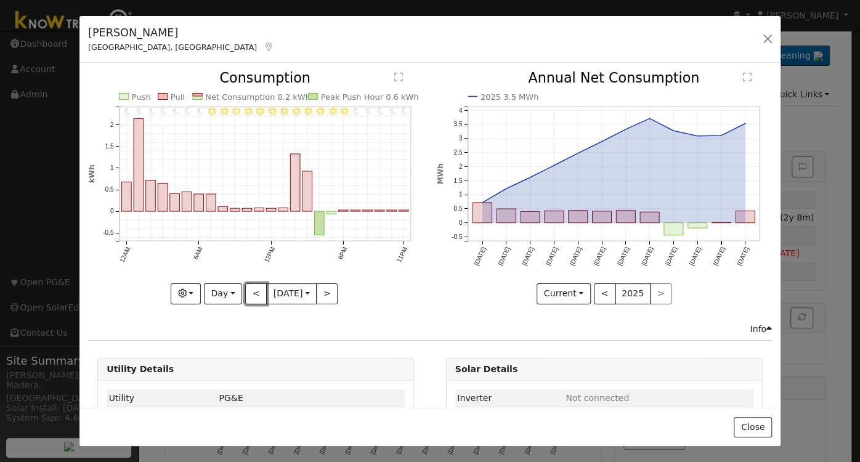
click at [249, 291] on button "<" at bounding box center [256, 293] width 22 height 21
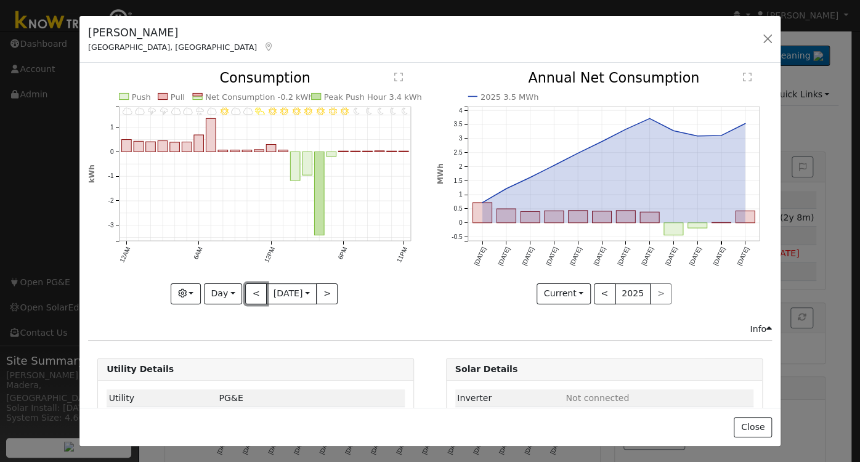
click at [254, 291] on button "<" at bounding box center [256, 293] width 22 height 21
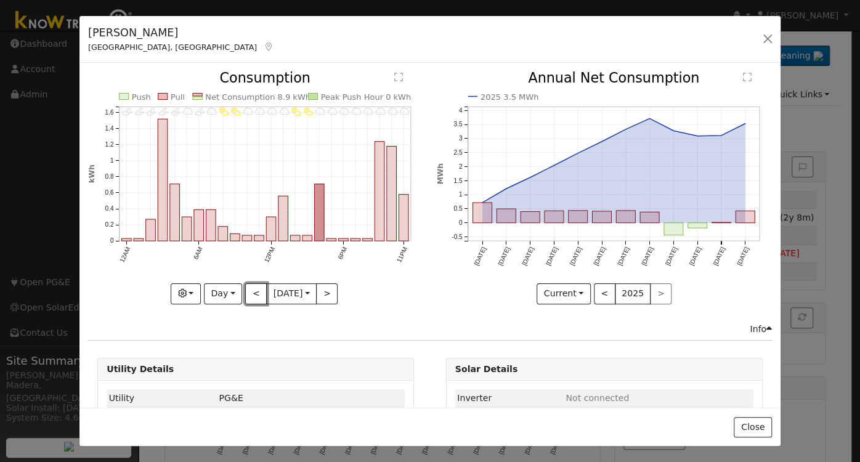
click at [254, 291] on button "<" at bounding box center [256, 293] width 22 height 21
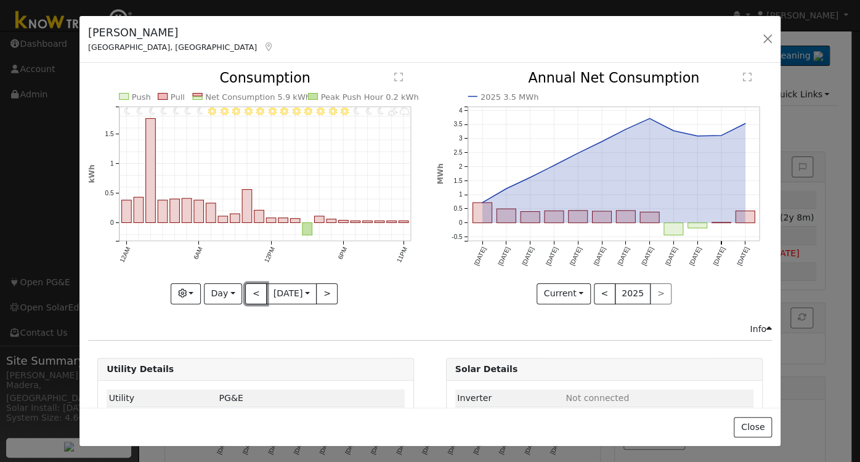
click at [254, 291] on button "<" at bounding box center [256, 293] width 22 height 21
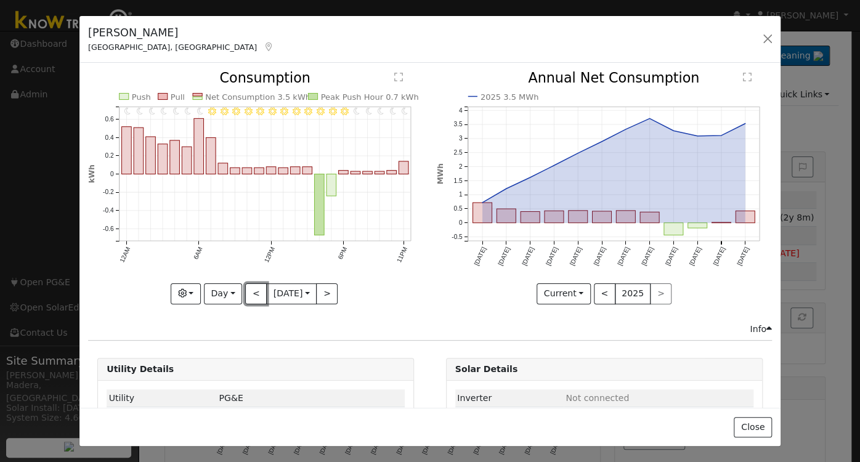
click at [254, 291] on button "<" at bounding box center [256, 293] width 22 height 21
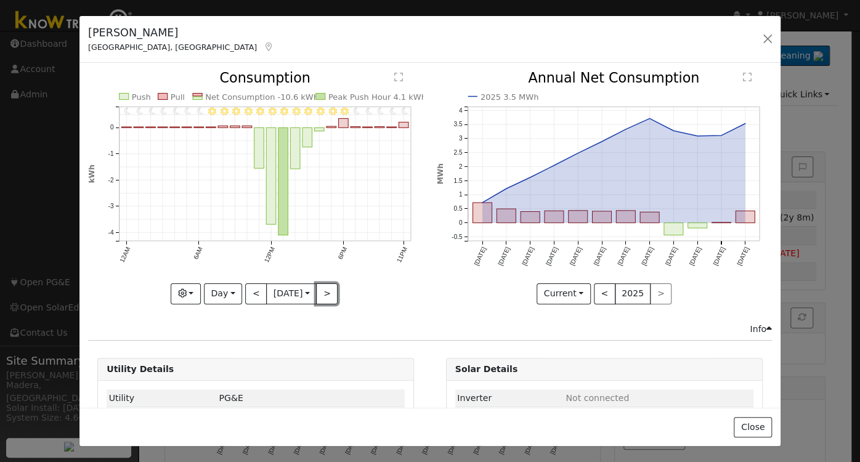
click at [326, 295] on button ">" at bounding box center [327, 293] width 22 height 21
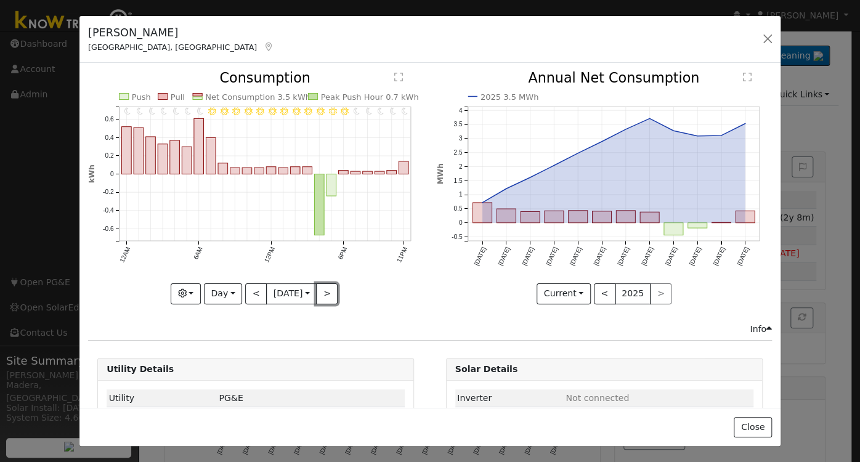
click at [328, 296] on button ">" at bounding box center [327, 293] width 22 height 21
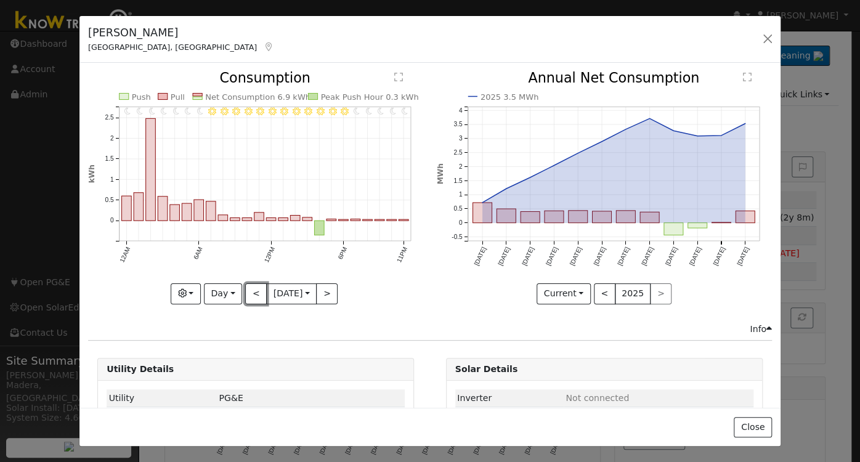
click at [251, 288] on button "<" at bounding box center [256, 293] width 22 height 21
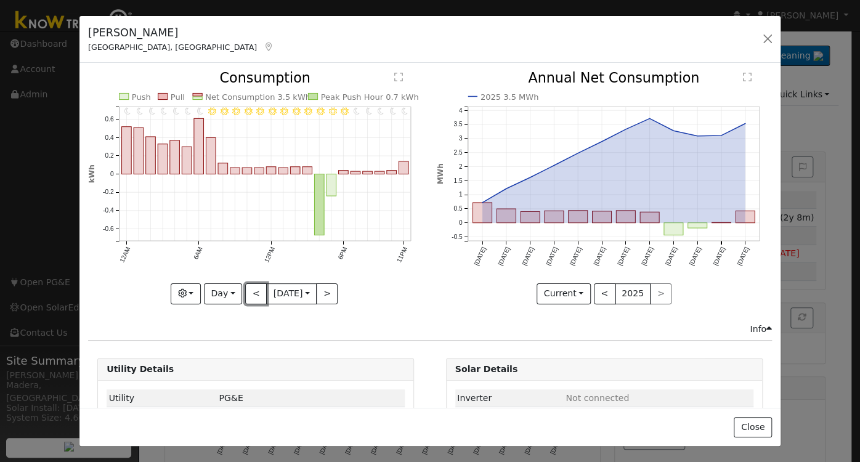
click at [252, 288] on button "<" at bounding box center [256, 293] width 22 height 21
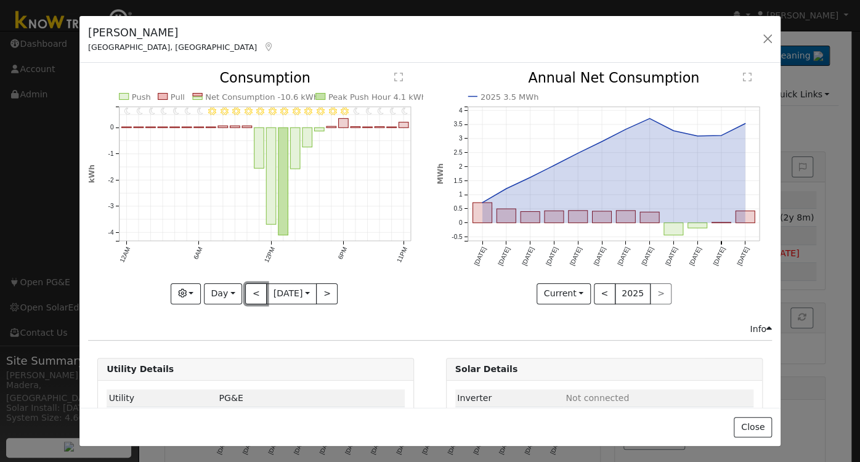
click at [252, 288] on button "<" at bounding box center [256, 293] width 22 height 21
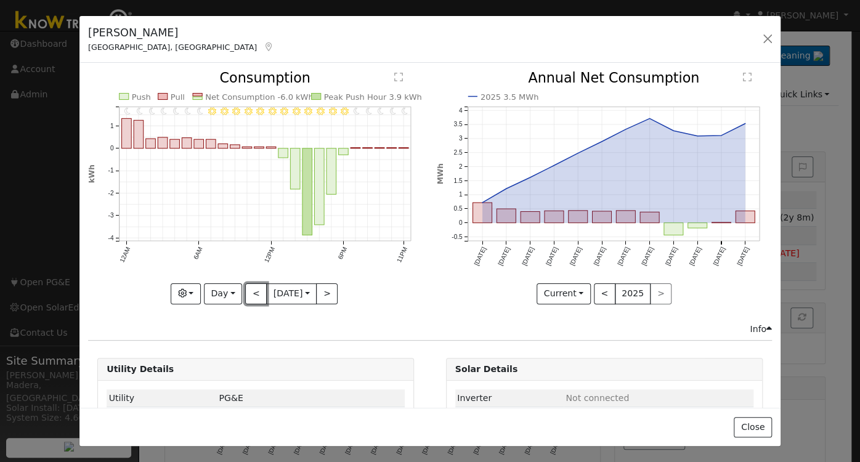
click at [253, 288] on button "<" at bounding box center [256, 293] width 22 height 21
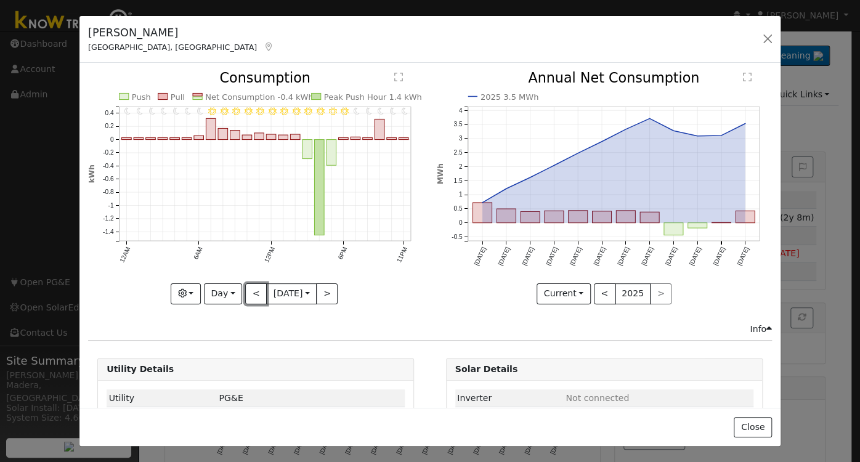
click at [253, 288] on button "<" at bounding box center [256, 293] width 22 height 21
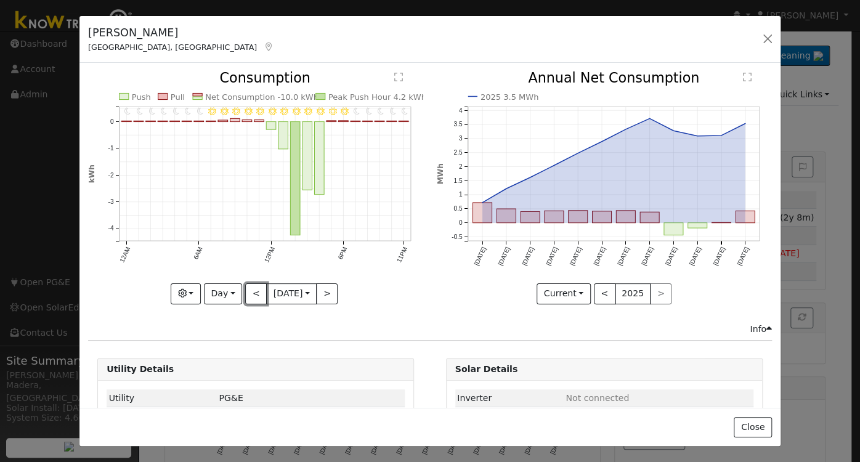
click at [254, 285] on button "<" at bounding box center [256, 293] width 22 height 21
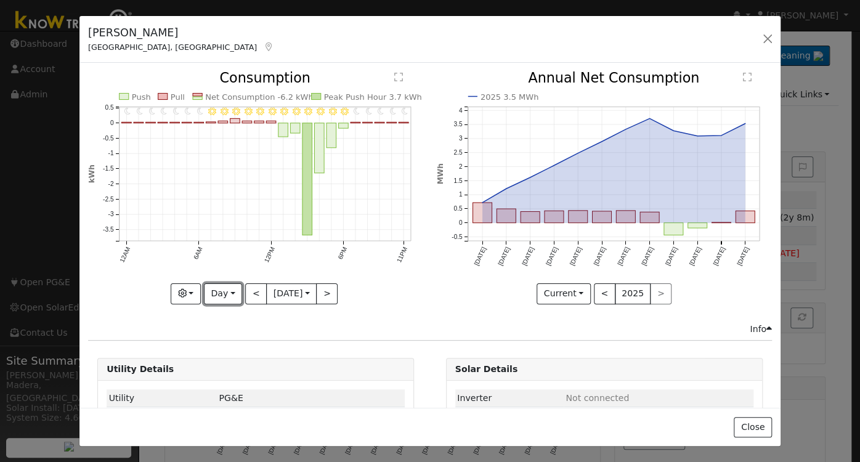
click at [209, 286] on button "Day" at bounding box center [223, 293] width 38 height 21
click at [232, 353] on link "Month" at bounding box center [247, 352] width 86 height 17
type input "[DATE]"
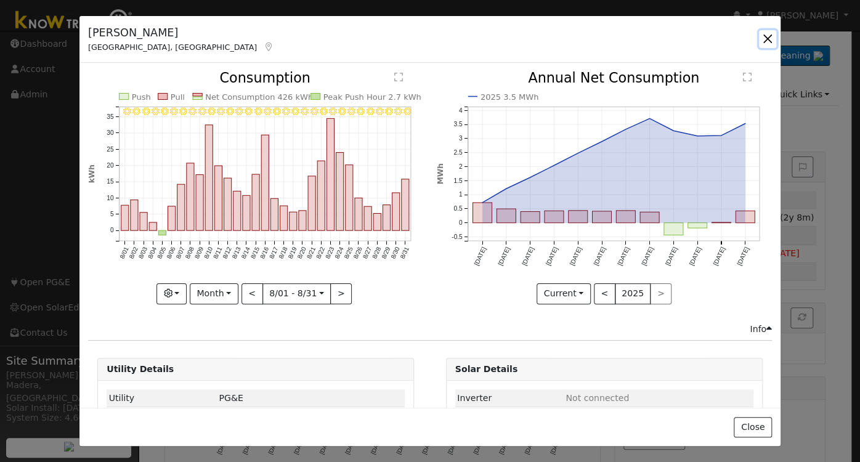
click at [765, 41] on button "button" at bounding box center [767, 38] width 17 height 17
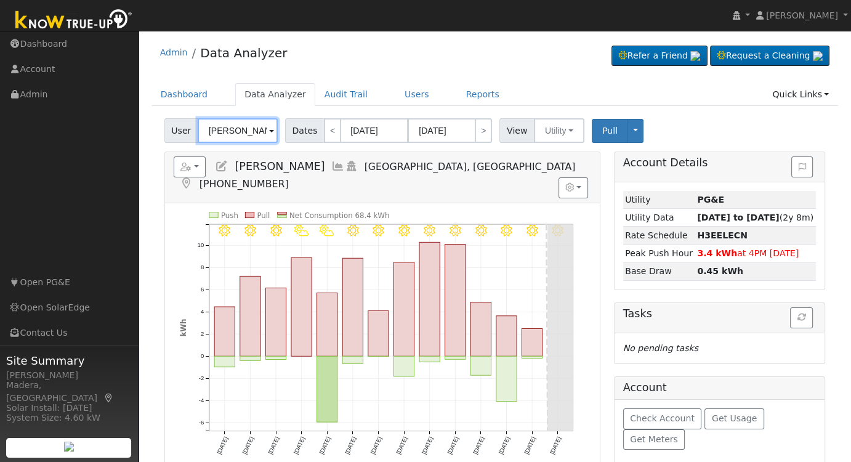
click at [245, 127] on input "[PERSON_NAME]" at bounding box center [238, 130] width 80 height 25
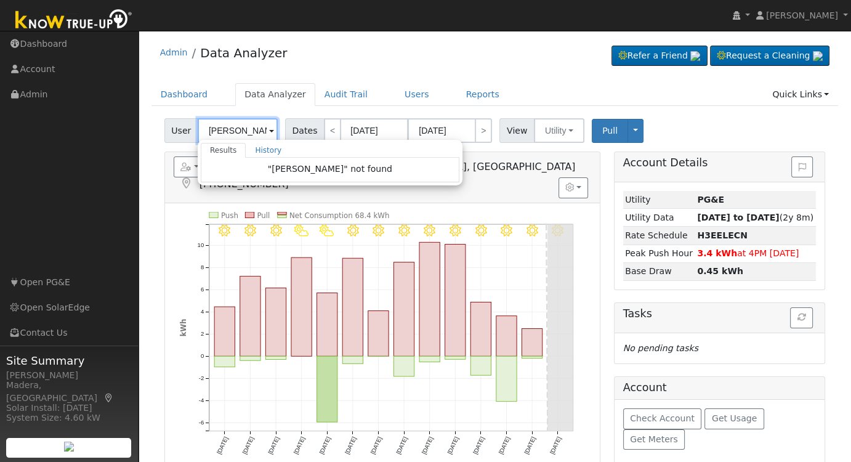
click at [218, 132] on input "[PERSON_NAME]" at bounding box center [238, 130] width 80 height 25
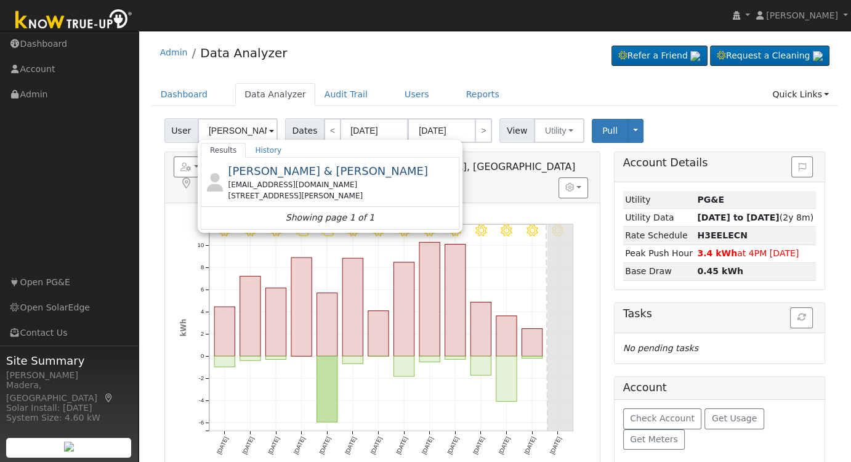
click at [268, 174] on span "[PERSON_NAME] & [PERSON_NAME]" at bounding box center [328, 170] width 200 height 13
type input "[PERSON_NAME] & [PERSON_NAME]"
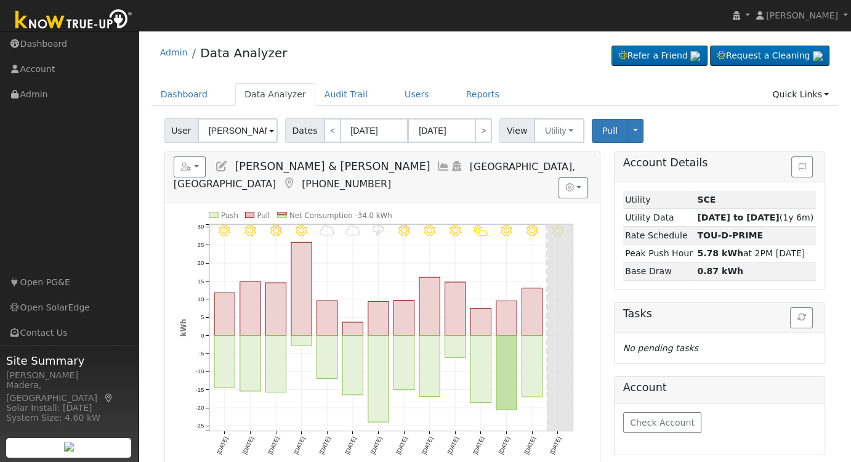
click at [437, 164] on icon at bounding box center [444, 166] width 14 height 11
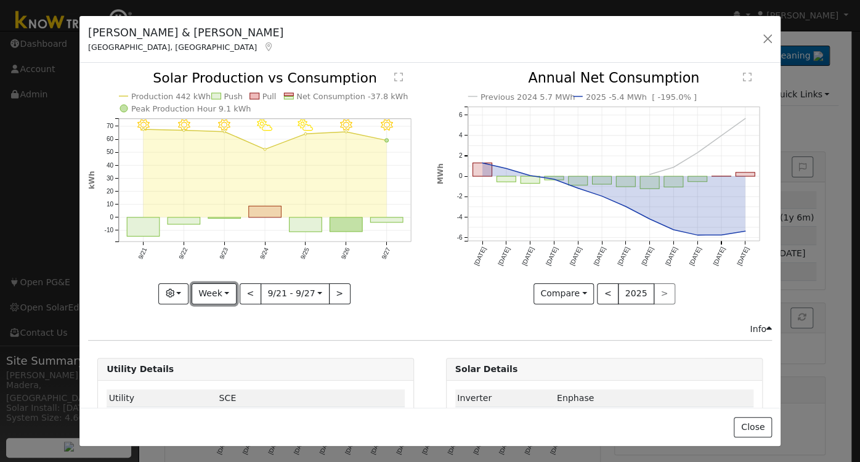
click at [206, 293] on button "Week" at bounding box center [214, 293] width 45 height 21
click at [220, 317] on link "Day" at bounding box center [235, 318] width 86 height 17
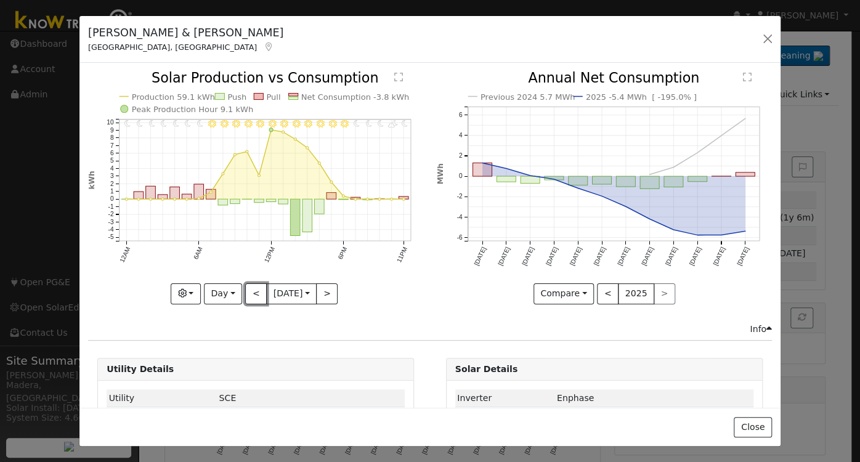
click at [253, 295] on button "<" at bounding box center [256, 293] width 22 height 21
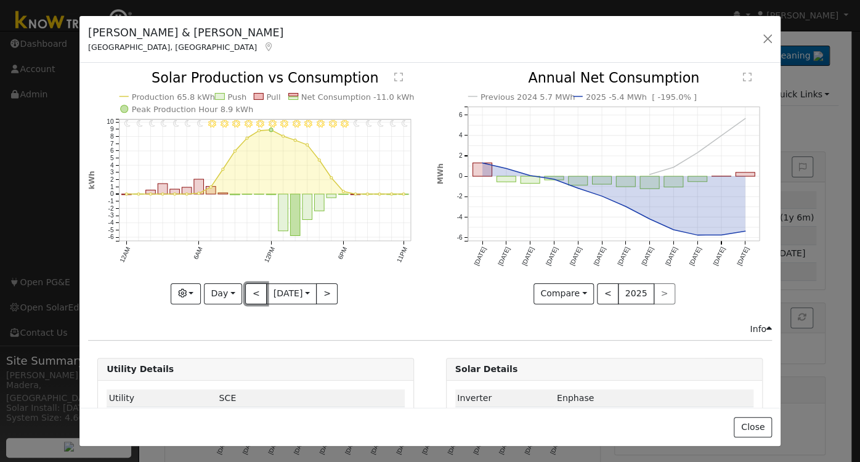
click at [254, 291] on button "<" at bounding box center [256, 293] width 22 height 21
click at [215, 296] on button "Day" at bounding box center [223, 293] width 38 height 21
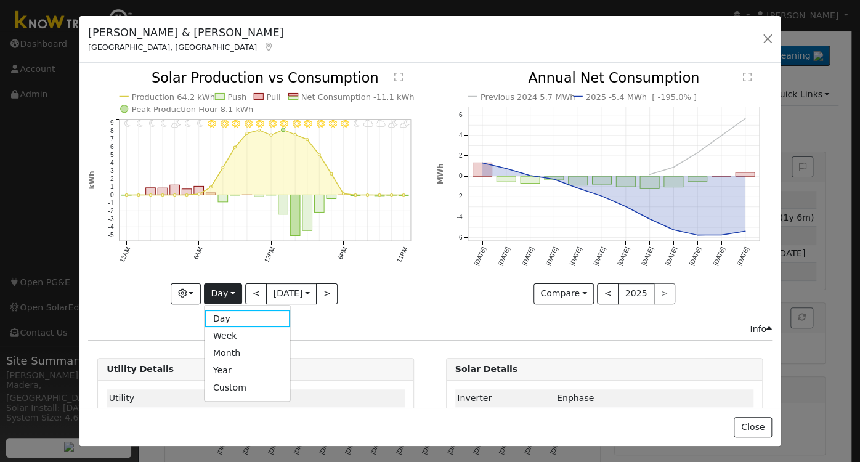
click at [230, 352] on link "Month" at bounding box center [247, 352] width 86 height 17
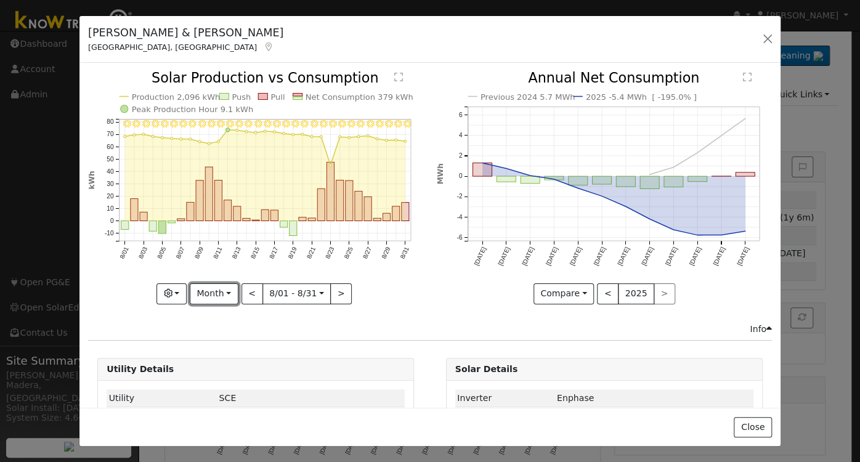
click at [224, 291] on button "Month" at bounding box center [214, 293] width 49 height 21
click at [225, 368] on link "Year" at bounding box center [233, 370] width 86 height 17
type input "[DATE]"
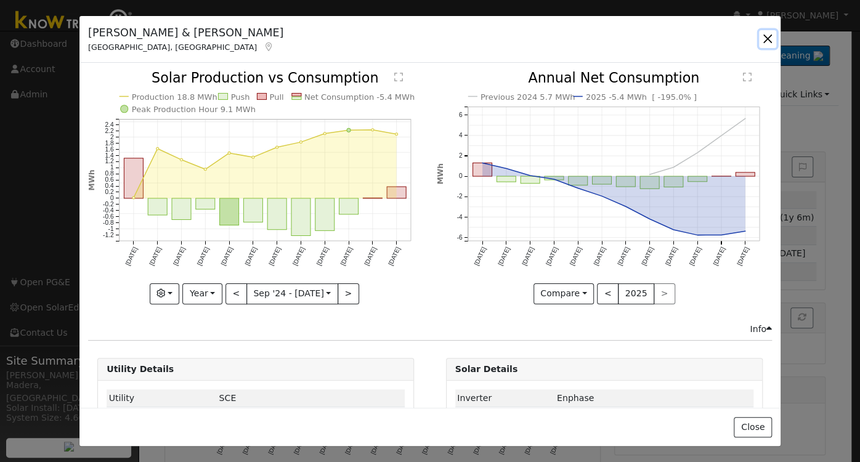
click at [768, 38] on button "button" at bounding box center [767, 38] width 17 height 17
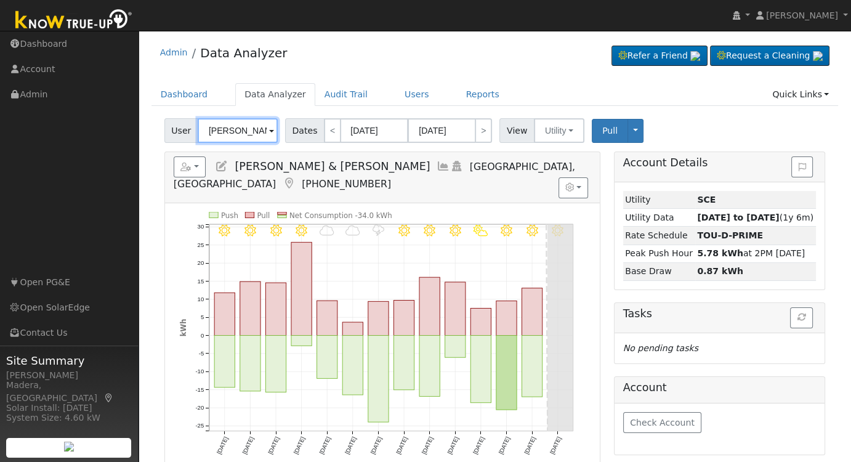
click at [215, 133] on input "[PERSON_NAME] & [PERSON_NAME]" at bounding box center [238, 130] width 80 height 25
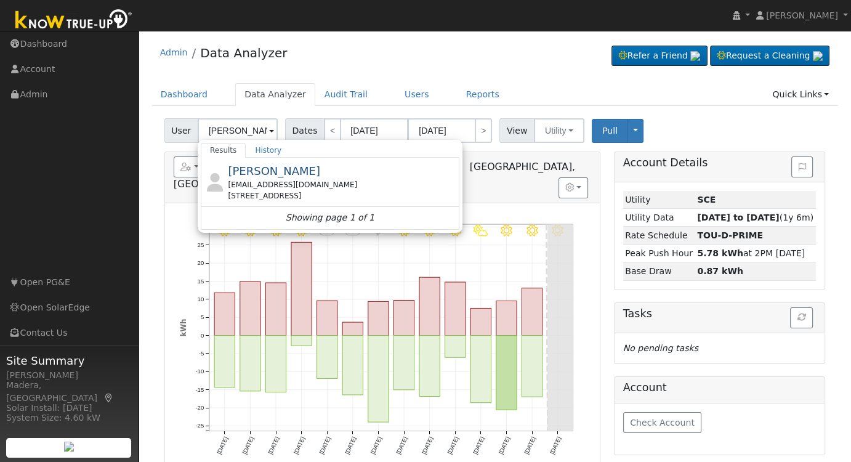
click at [292, 161] on div "[PERSON_NAME] [EMAIL_ADDRESS][DOMAIN_NAME] [STREET_ADDRESS]" at bounding box center [330, 182] width 259 height 49
type input "[PERSON_NAME]"
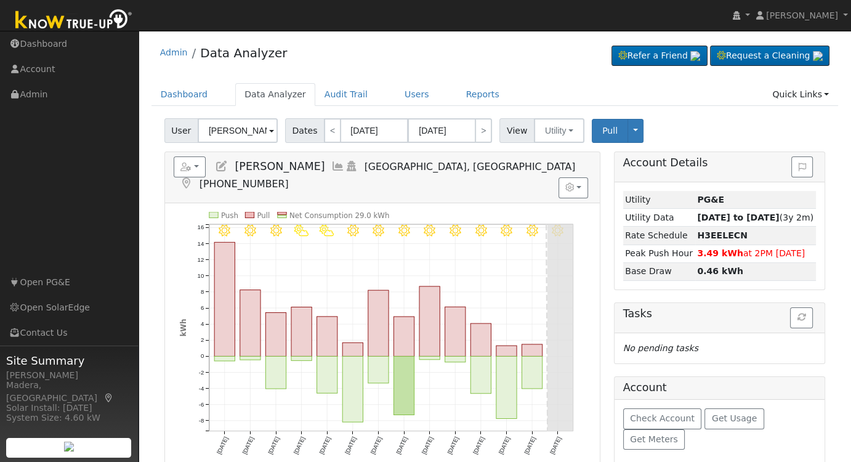
click at [331, 162] on icon at bounding box center [338, 166] width 14 height 11
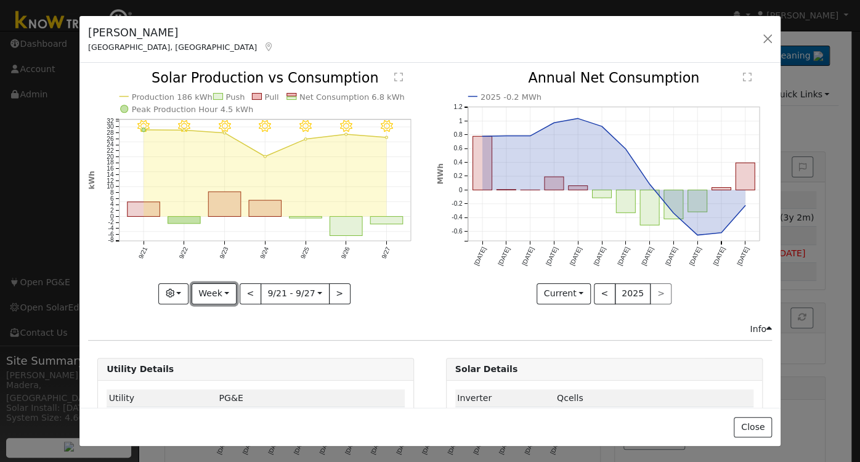
click at [203, 288] on button "Week" at bounding box center [214, 293] width 45 height 21
click at [225, 351] on link "Month" at bounding box center [235, 352] width 86 height 17
type input "[DATE]"
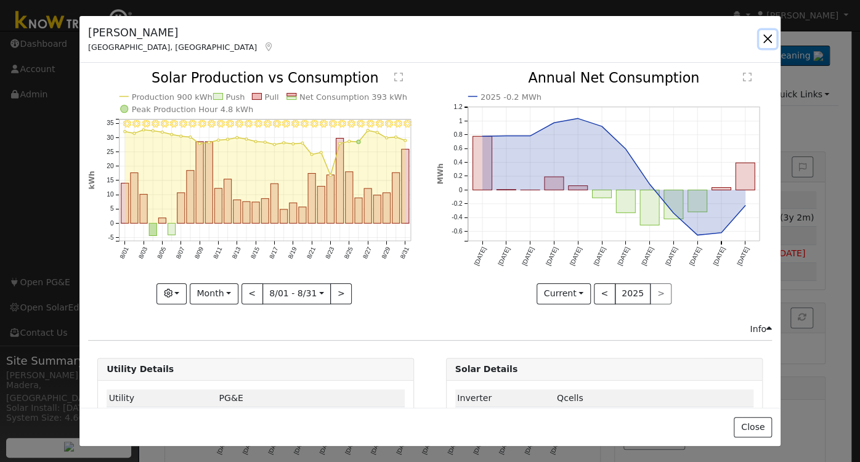
click at [761, 38] on button "button" at bounding box center [767, 38] width 17 height 17
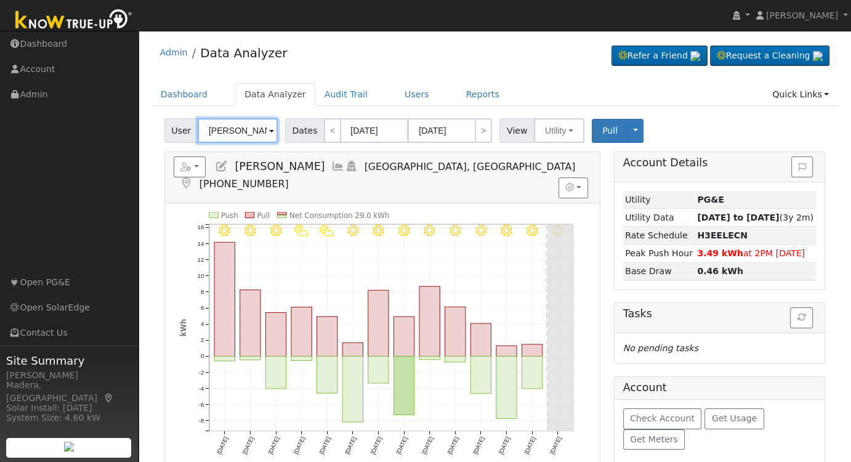
drag, startPoint x: 246, startPoint y: 125, endPoint x: 274, endPoint y: 127, distance: 27.8
click at [247, 125] on input "[PERSON_NAME]" at bounding box center [238, 130] width 80 height 25
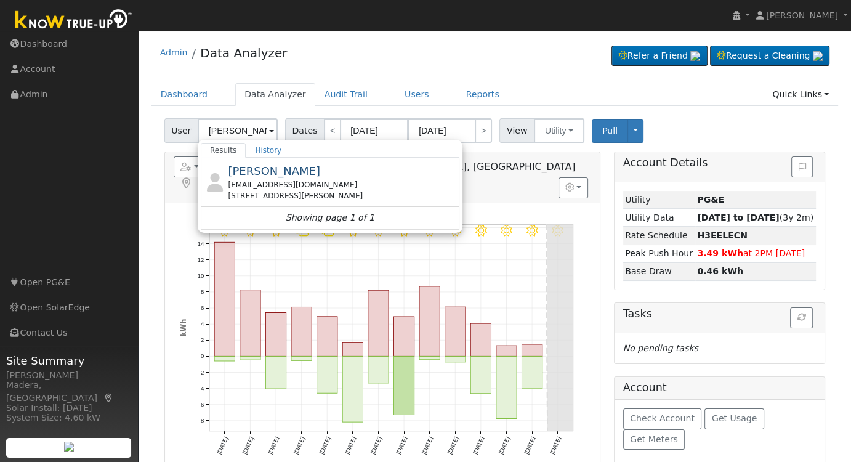
click at [315, 190] on div "[STREET_ADDRESS][PERSON_NAME]" at bounding box center [342, 195] width 229 height 11
type input "[PERSON_NAME]"
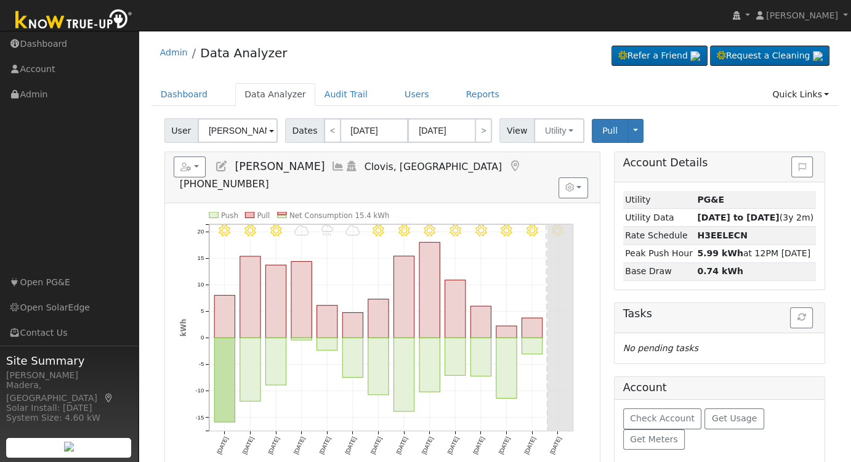
click at [331, 164] on icon at bounding box center [338, 166] width 14 height 11
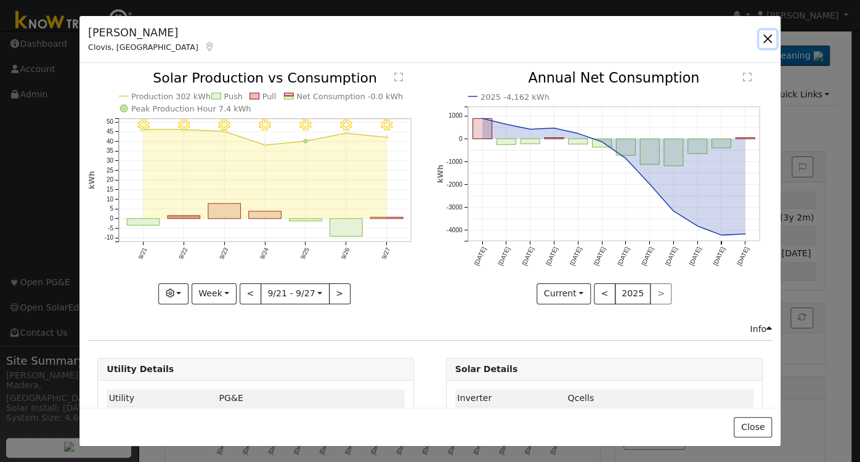
drag, startPoint x: 763, startPoint y: 33, endPoint x: 761, endPoint y: 39, distance: 6.4
click at [762, 33] on button "button" at bounding box center [767, 38] width 17 height 17
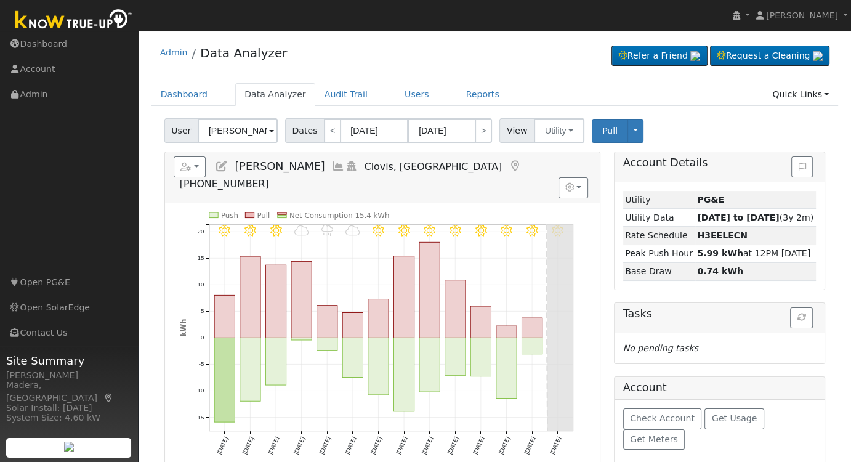
click at [511, 73] on div "Admin Data Analyzer Refer a Friend Request a Cleaning" at bounding box center [495, 56] width 687 height 38
